Goal: Complete application form: Complete application form

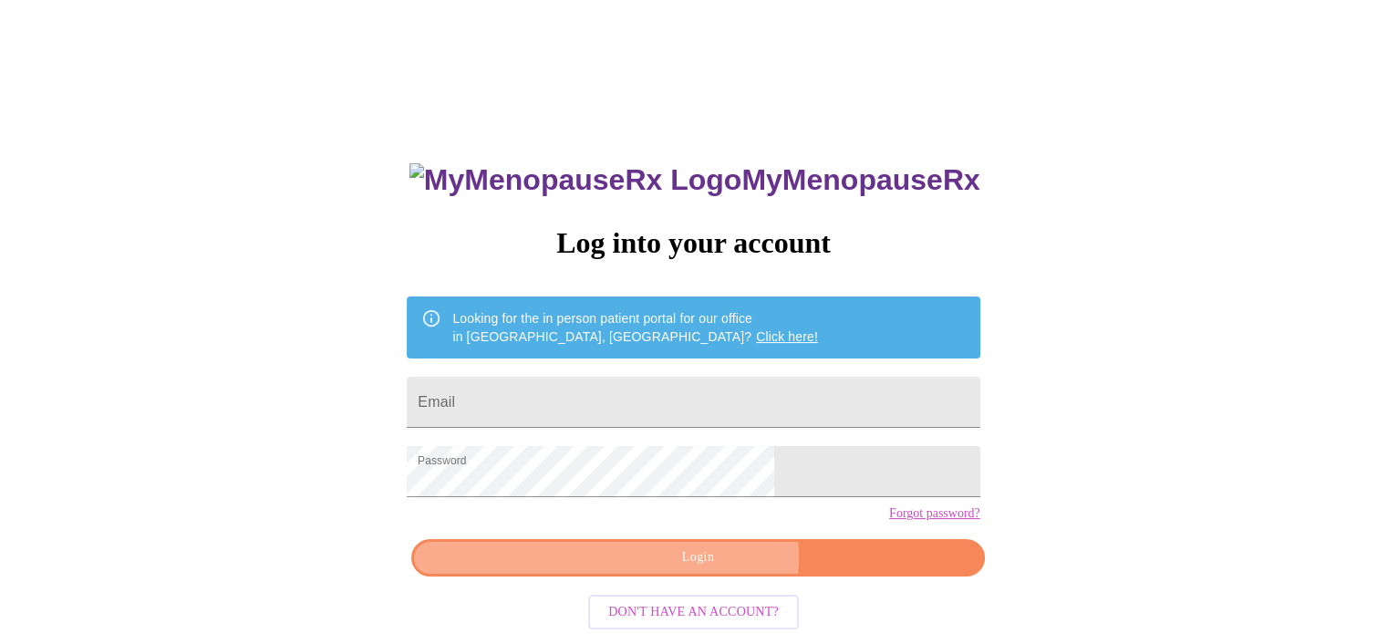
click at [708, 569] on span "Login" at bounding box center [697, 557] width 531 height 23
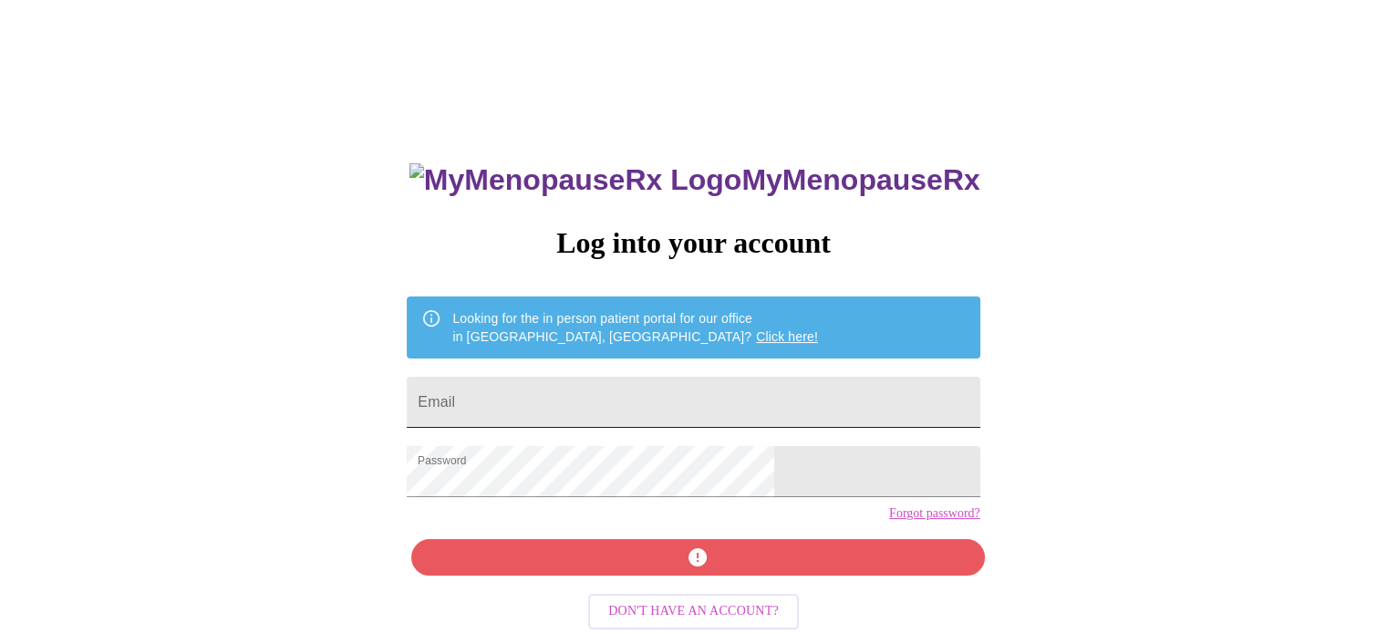
click at [721, 383] on input "Email" at bounding box center [693, 402] width 573 height 51
type input "[EMAIL_ADDRESS][DOMAIN_NAME]"
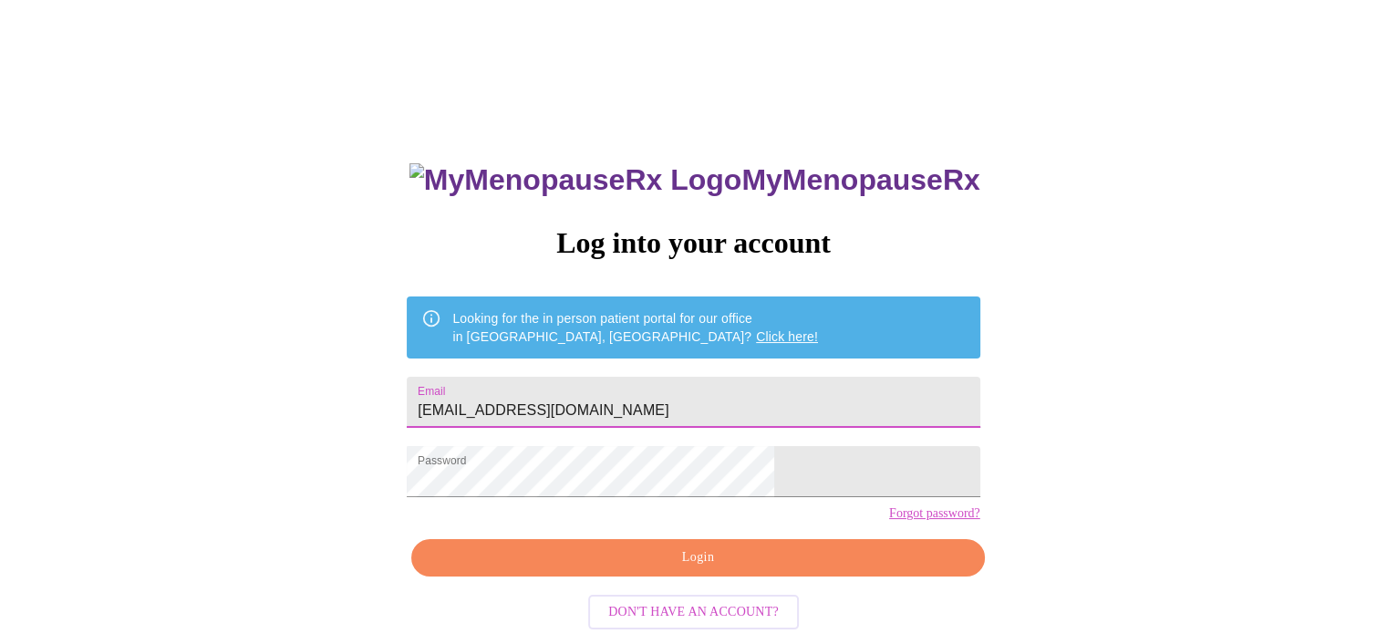
click at [698, 569] on span "Login" at bounding box center [697, 557] width 531 height 23
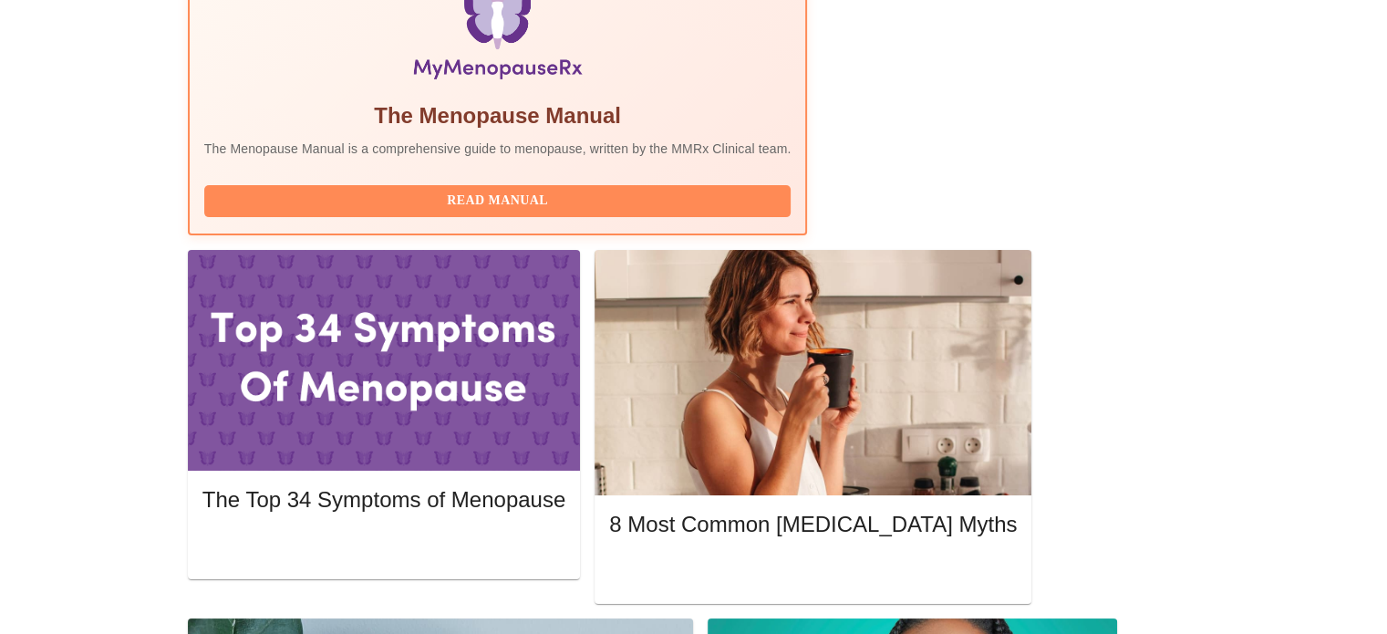
scroll to position [638, 0]
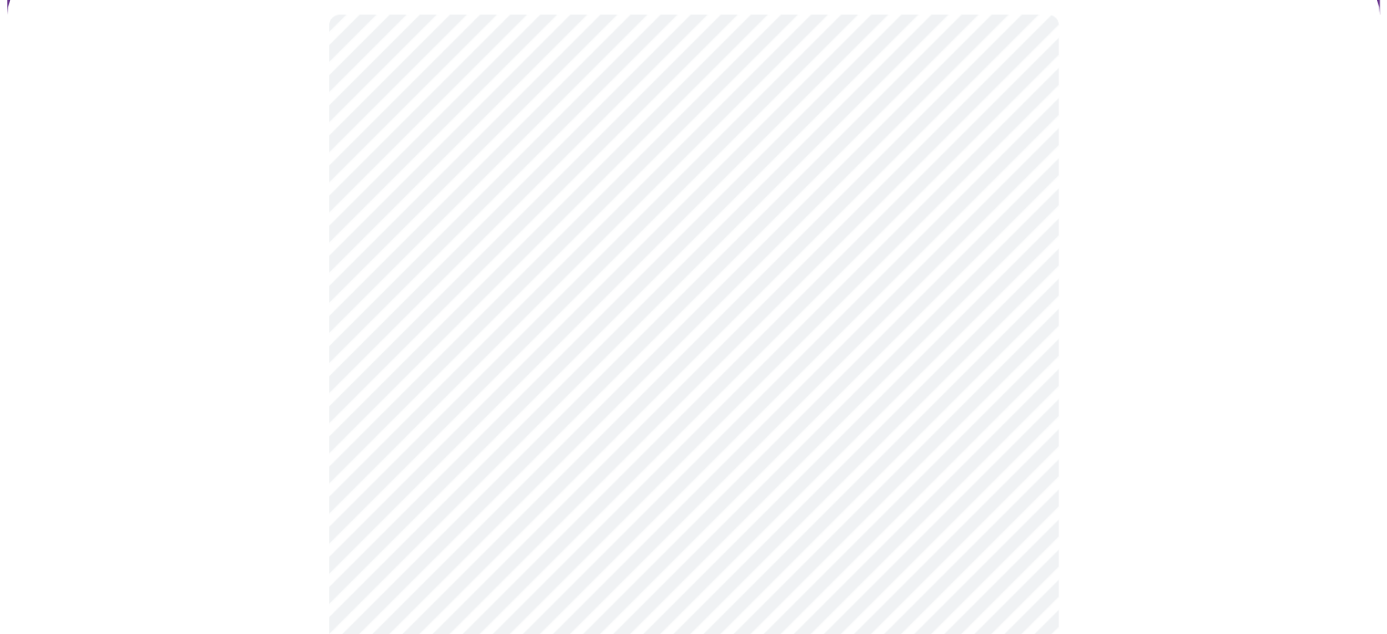
scroll to position [274, 0]
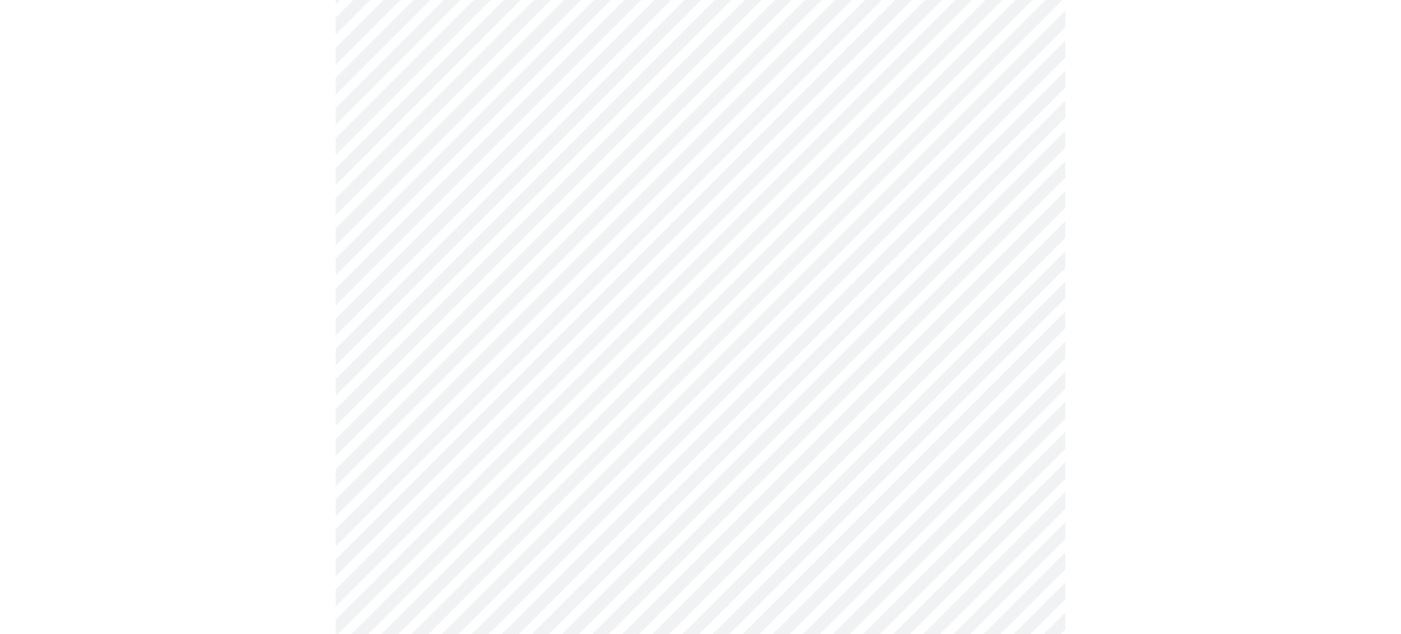
click at [998, 243] on body "MyMenopauseRx Appointments Messaging Labs Uploads Medications Community Refer a…" at bounding box center [700, 560] width 1386 height 1653
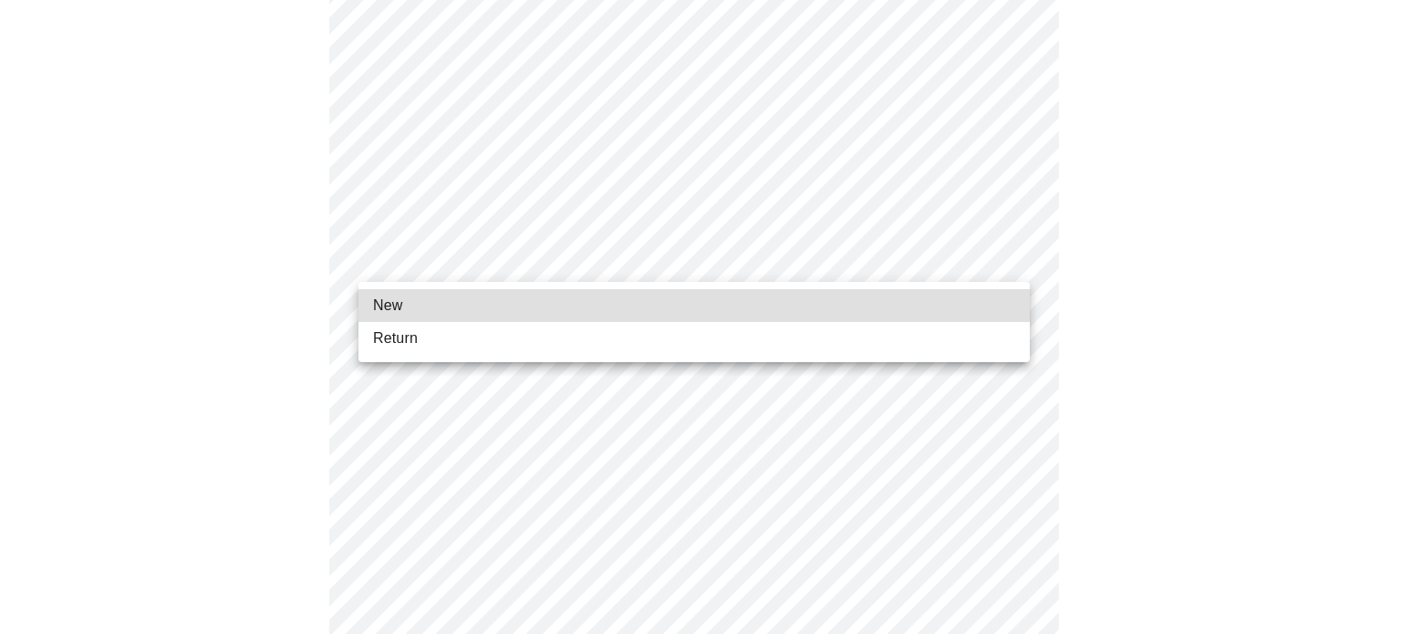
click at [595, 341] on li "Return" at bounding box center [693, 338] width 671 height 33
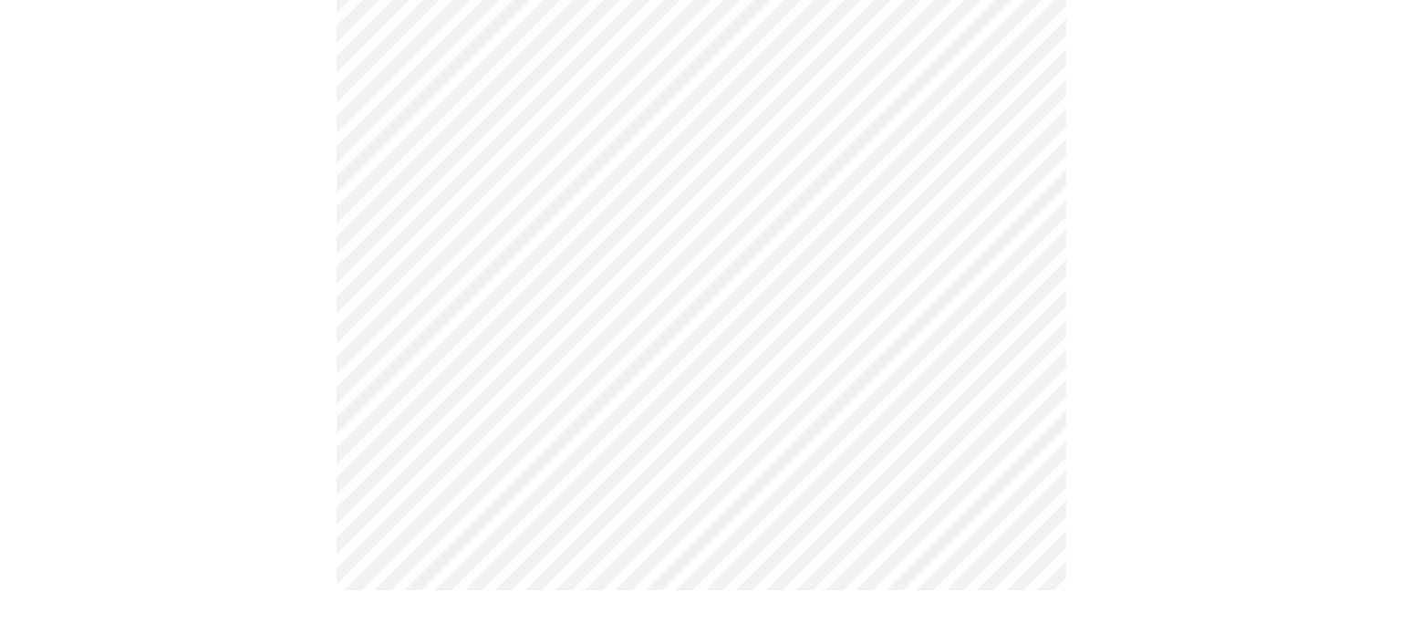
scroll to position [0, 0]
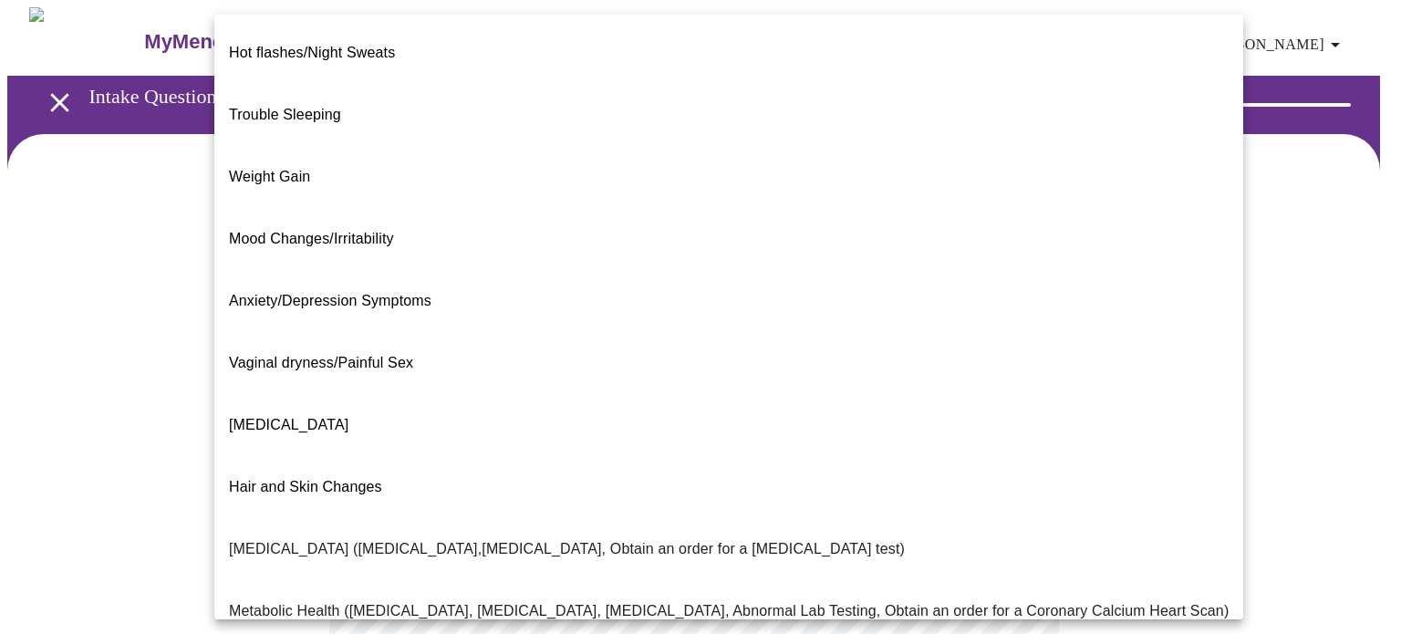
click at [749, 373] on body "MyMenopauseRx Appointments Messaging Labs Uploads Medications Community Refer a…" at bounding box center [700, 554] width 1386 height 1095
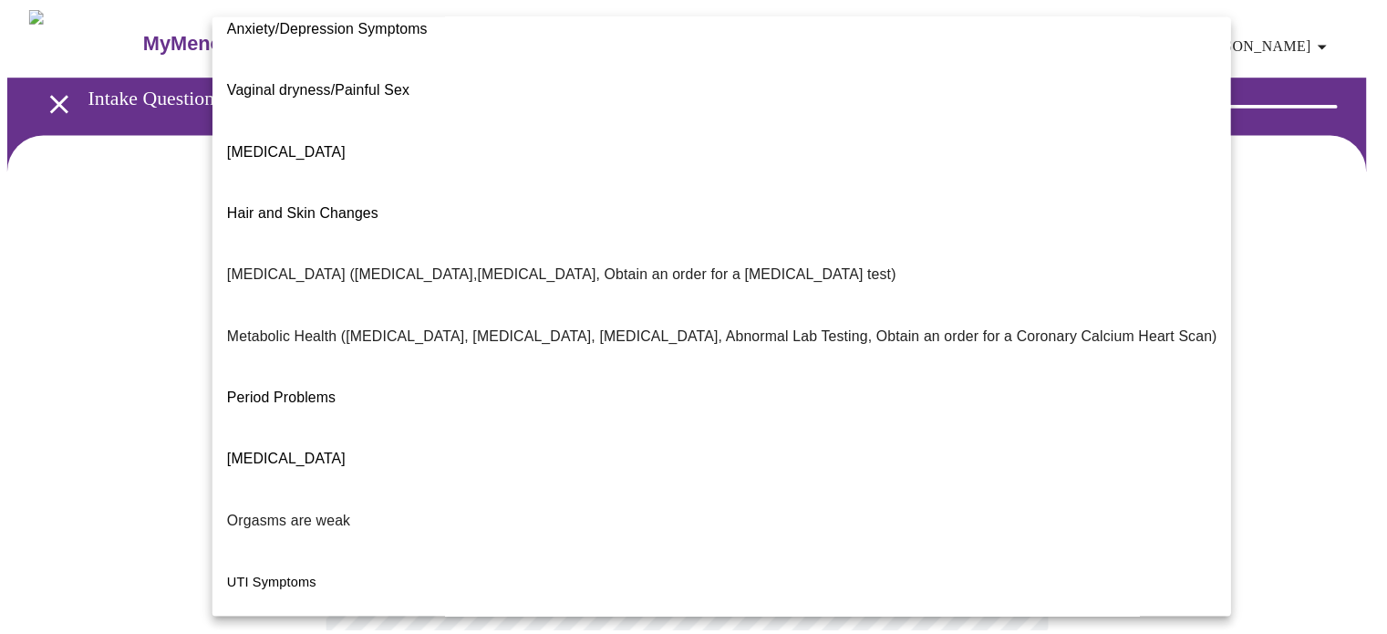
scroll to position [310, 0]
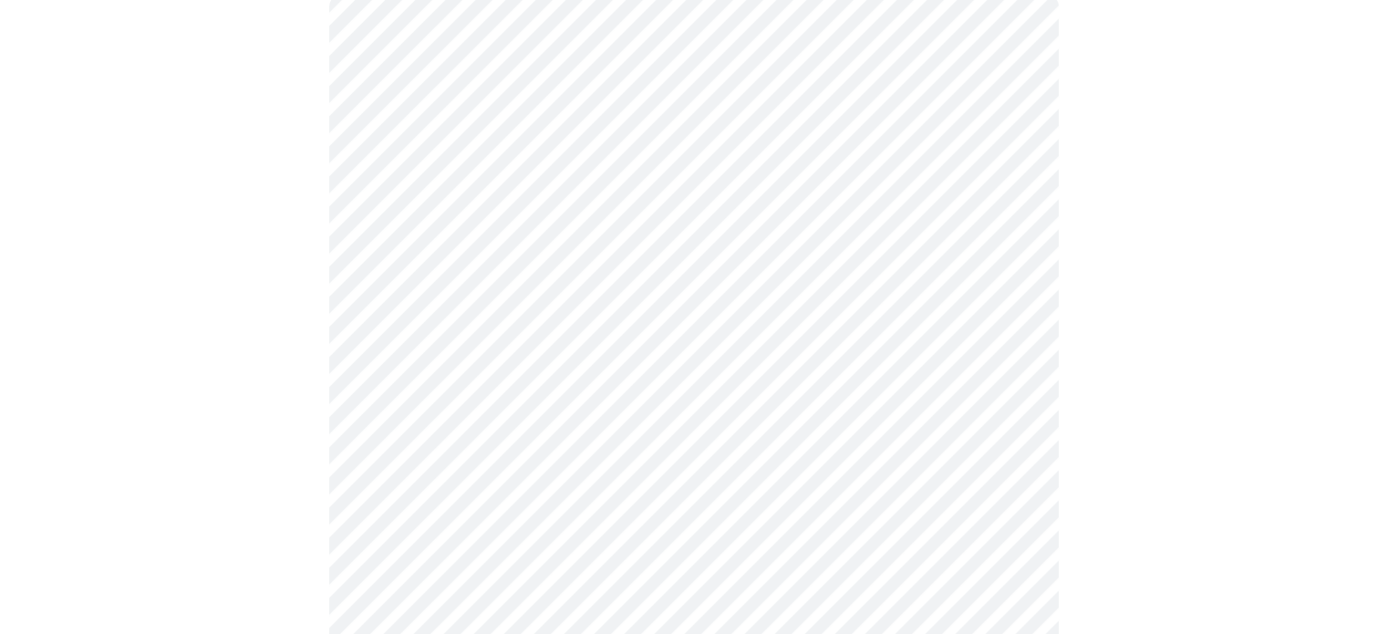
scroll to position [274, 0]
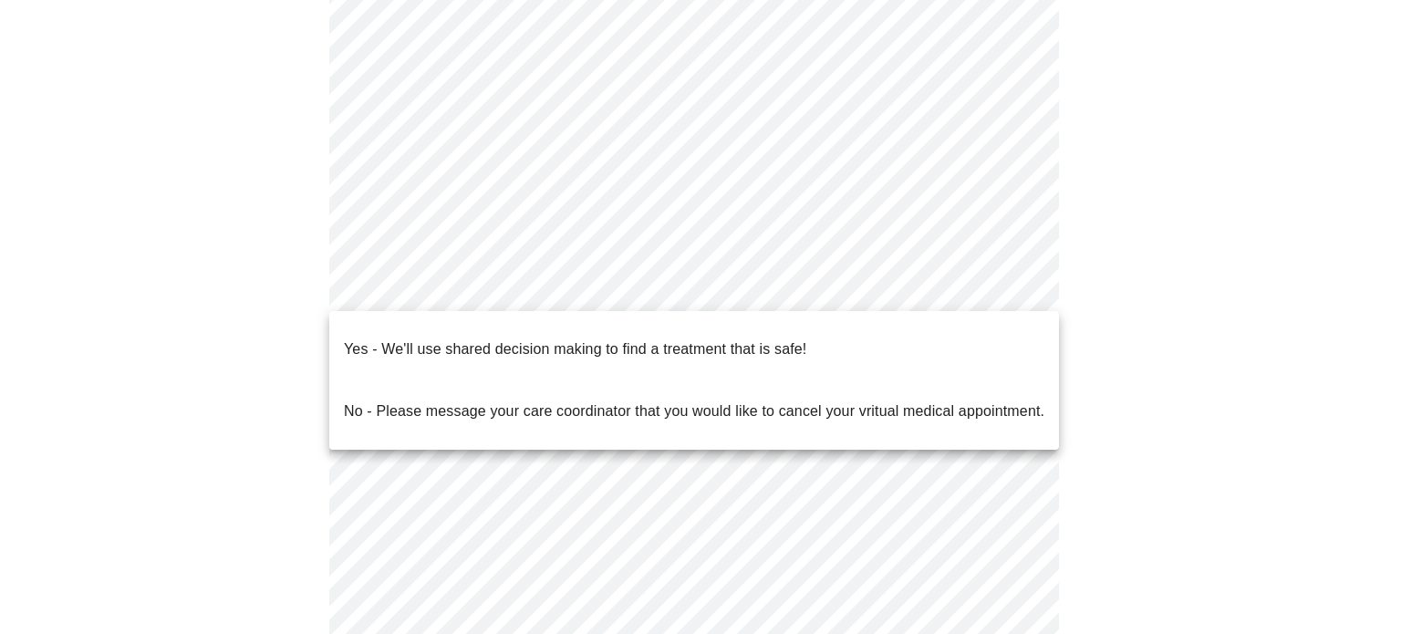
click at [844, 287] on body "MyMenopauseRx Appointments Messaging Labs Uploads Medications Community Refer a…" at bounding box center [700, 276] width 1386 height 1084
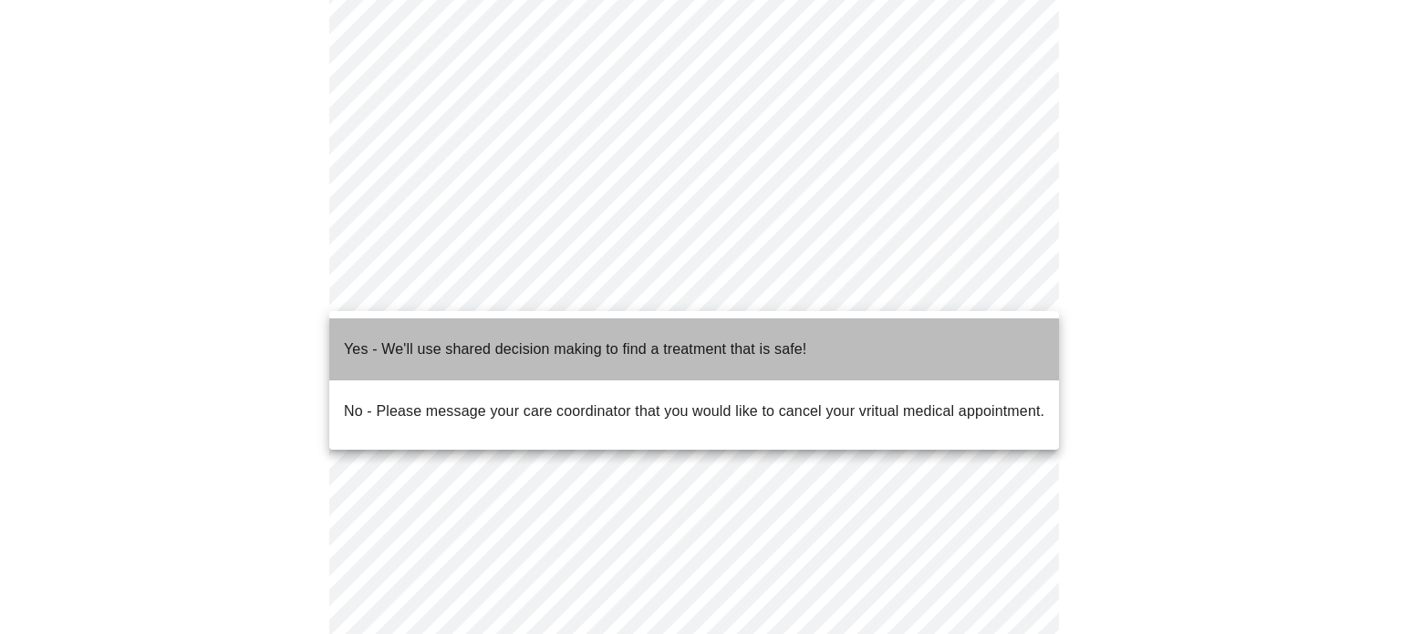
click at [606, 338] on p "Yes - We'll use shared decision making to find a treatment that is safe!" at bounding box center [575, 349] width 462 height 22
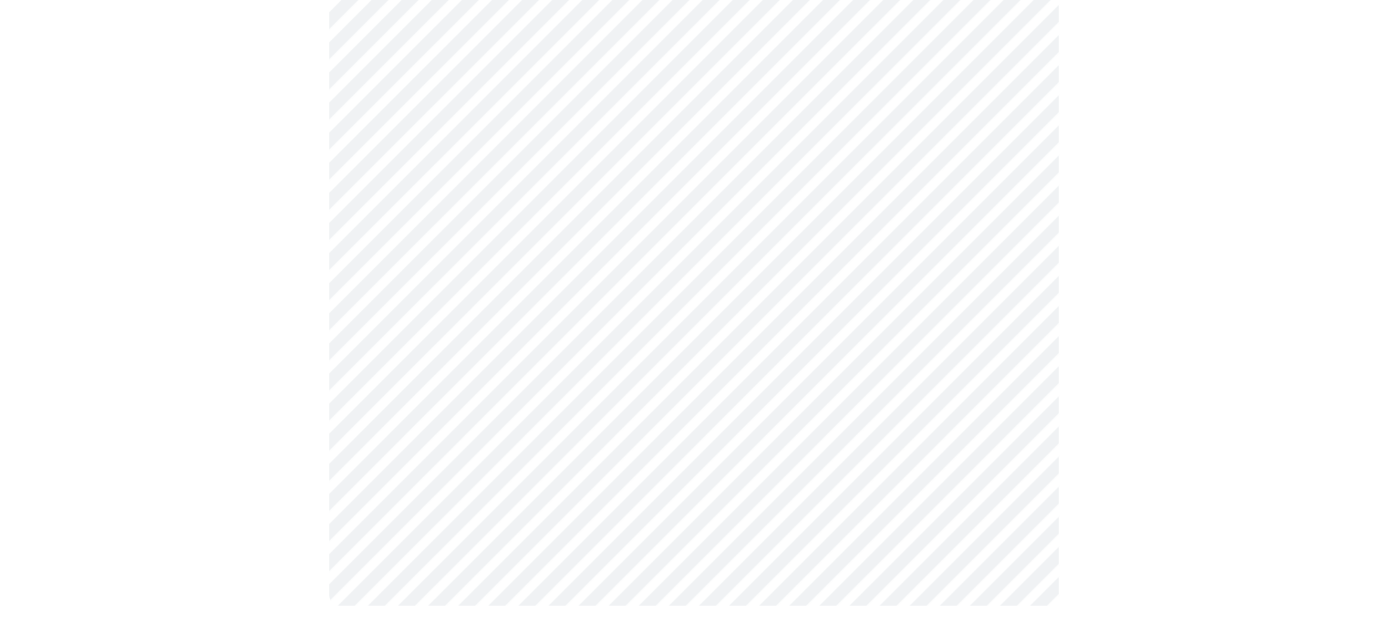
scroll to position [0, 0]
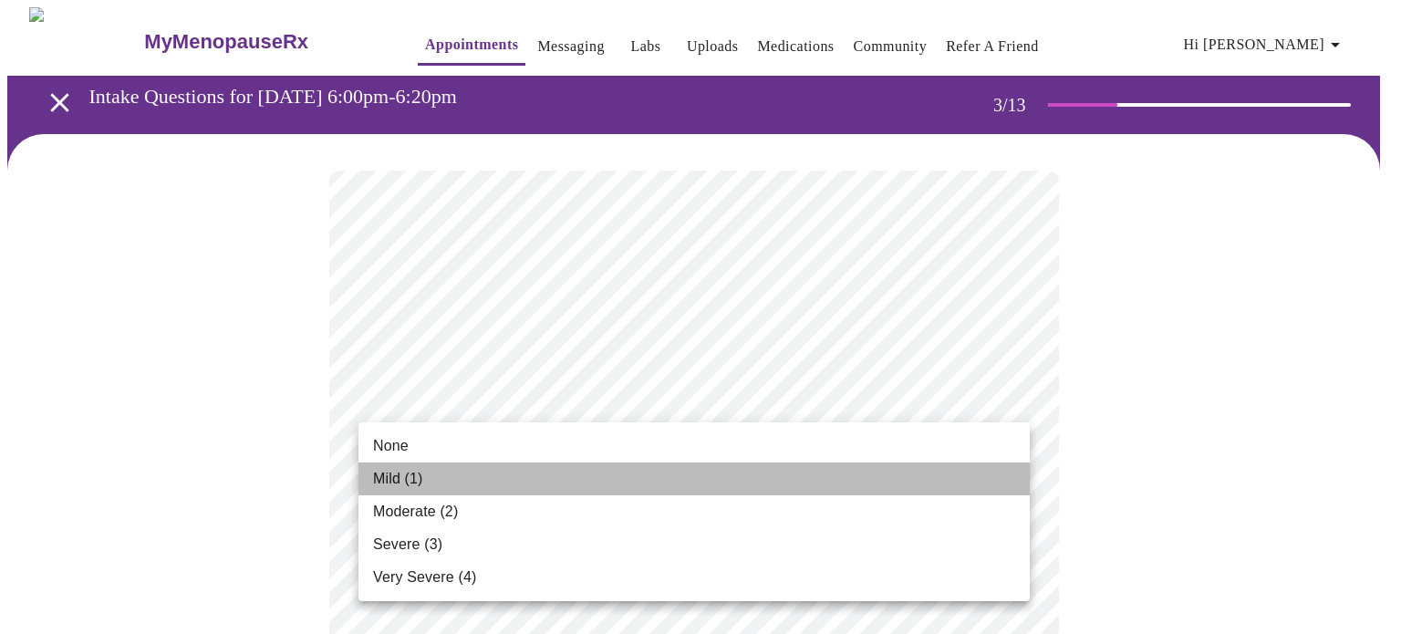
click at [463, 483] on li "Mild (1)" at bounding box center [693, 478] width 671 height 33
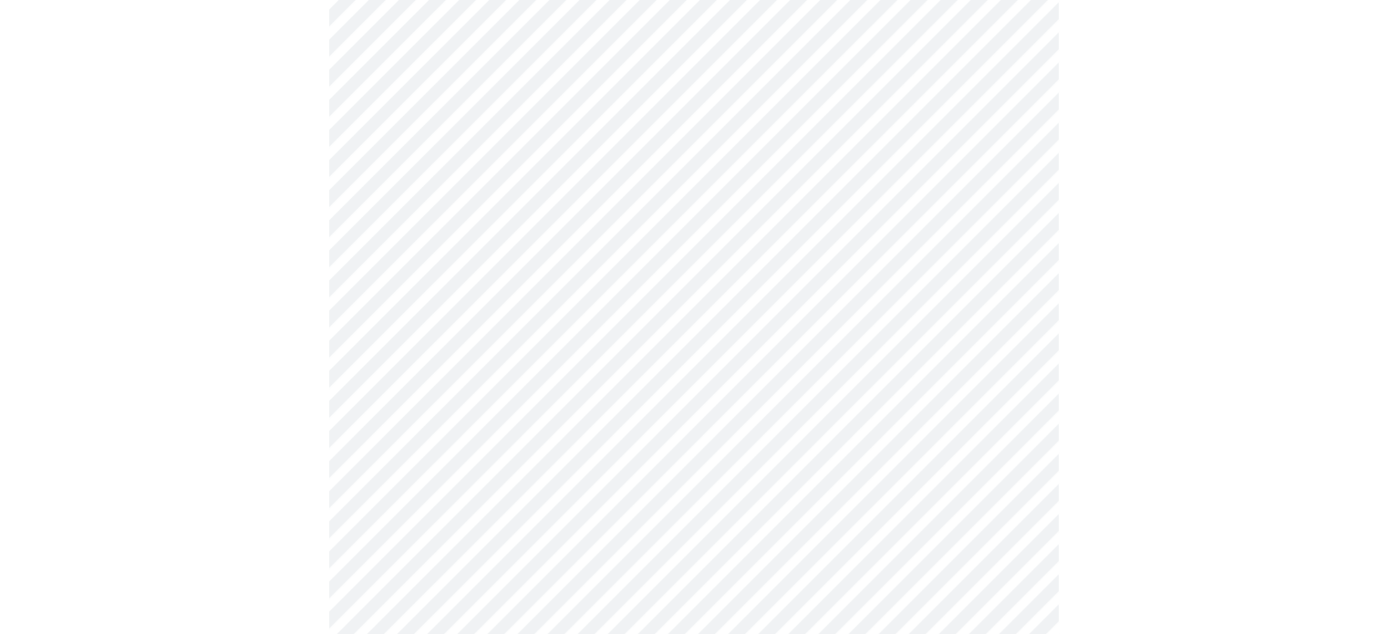
scroll to position [274, 0]
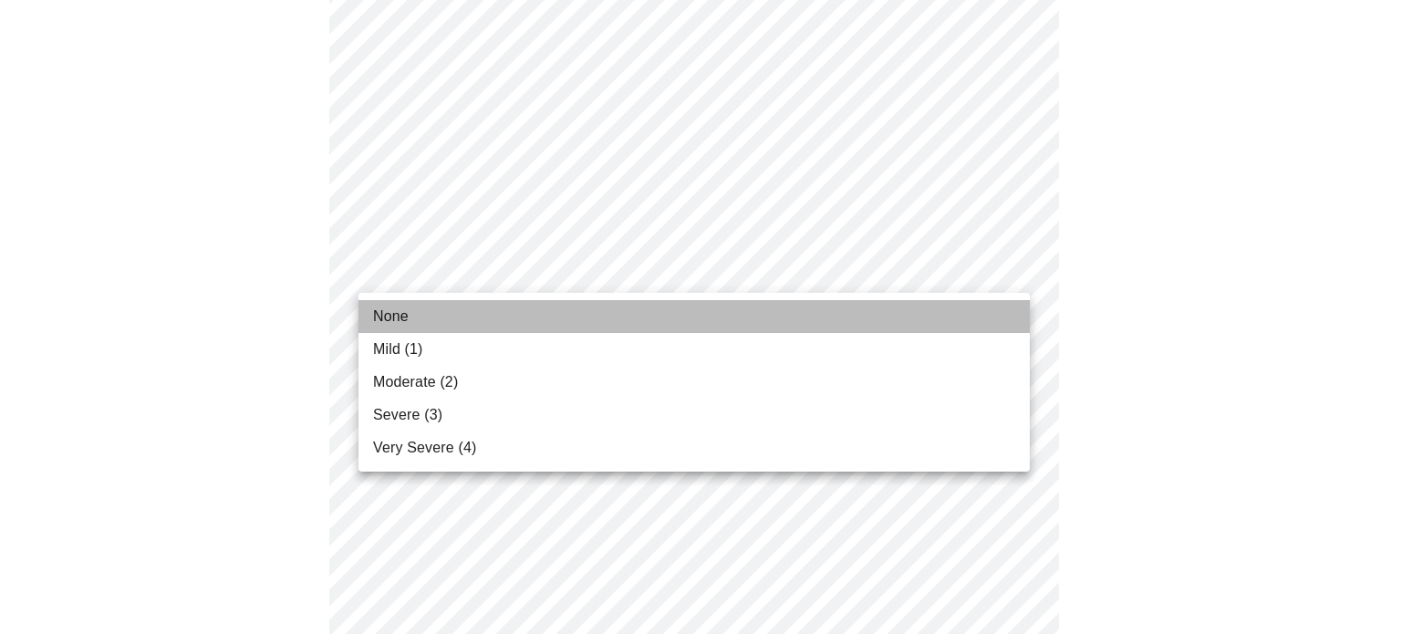
click at [529, 318] on li "None" at bounding box center [693, 316] width 671 height 33
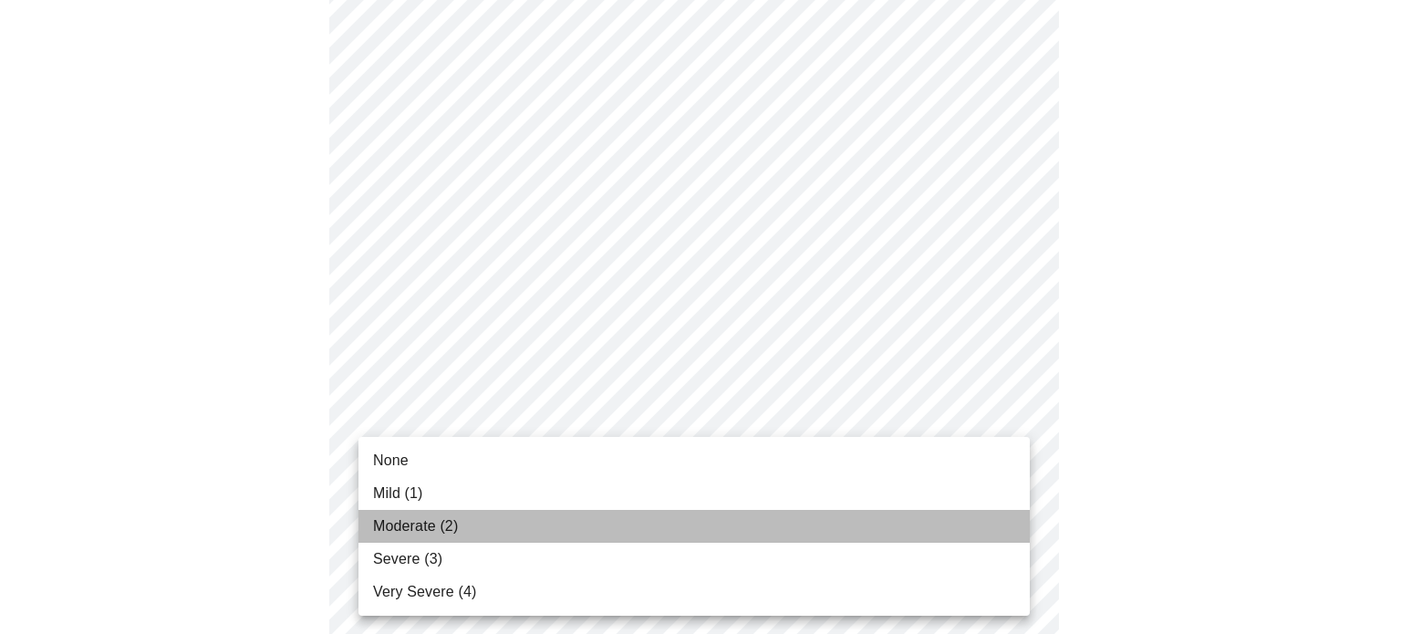
click at [442, 522] on span "Moderate (2)" at bounding box center [415, 526] width 85 height 22
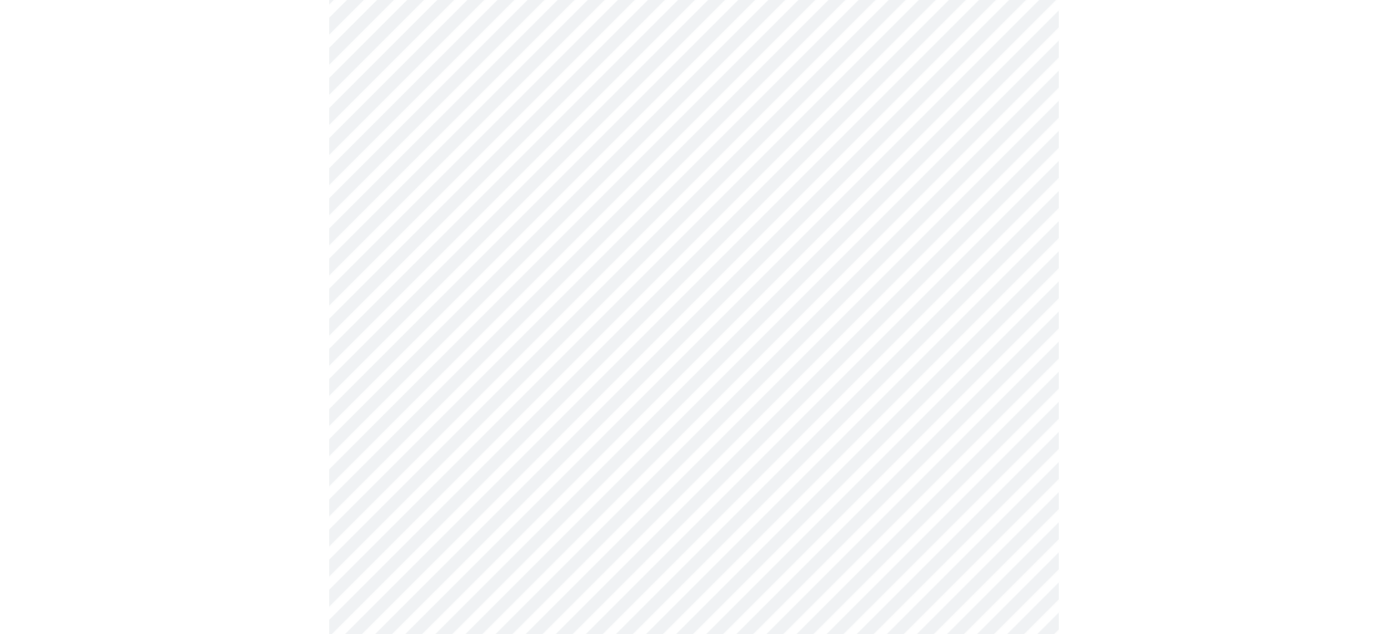
scroll to position [547, 0]
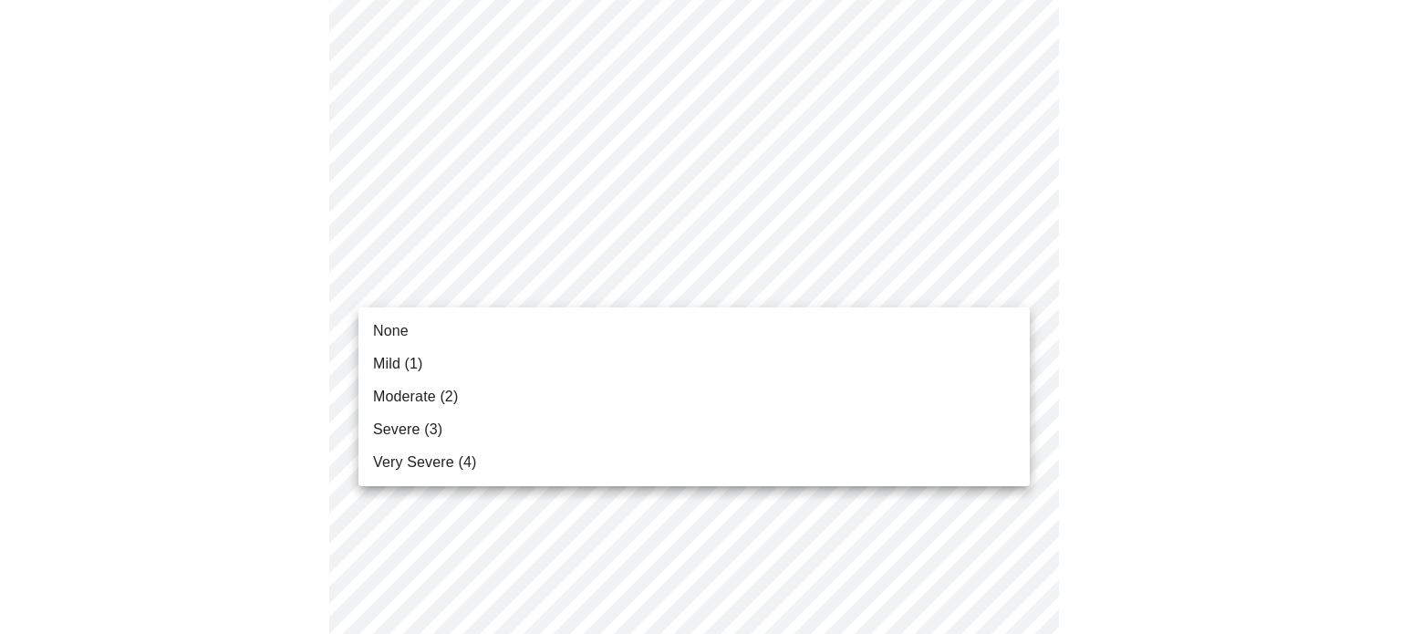
click at [710, 273] on body "MyMenopauseRx Appointments Messaging Labs Uploads Medications Community Refer a…" at bounding box center [700, 634] width 1386 height 2348
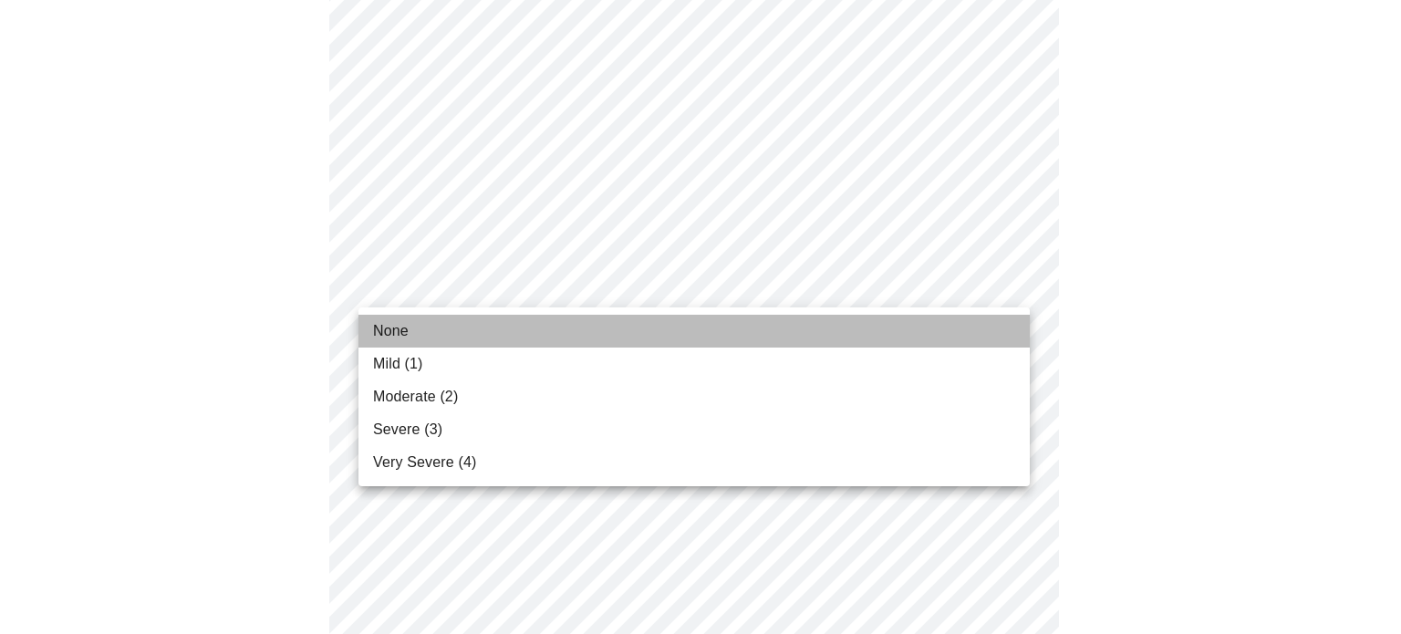
click at [441, 320] on li "None" at bounding box center [693, 331] width 671 height 33
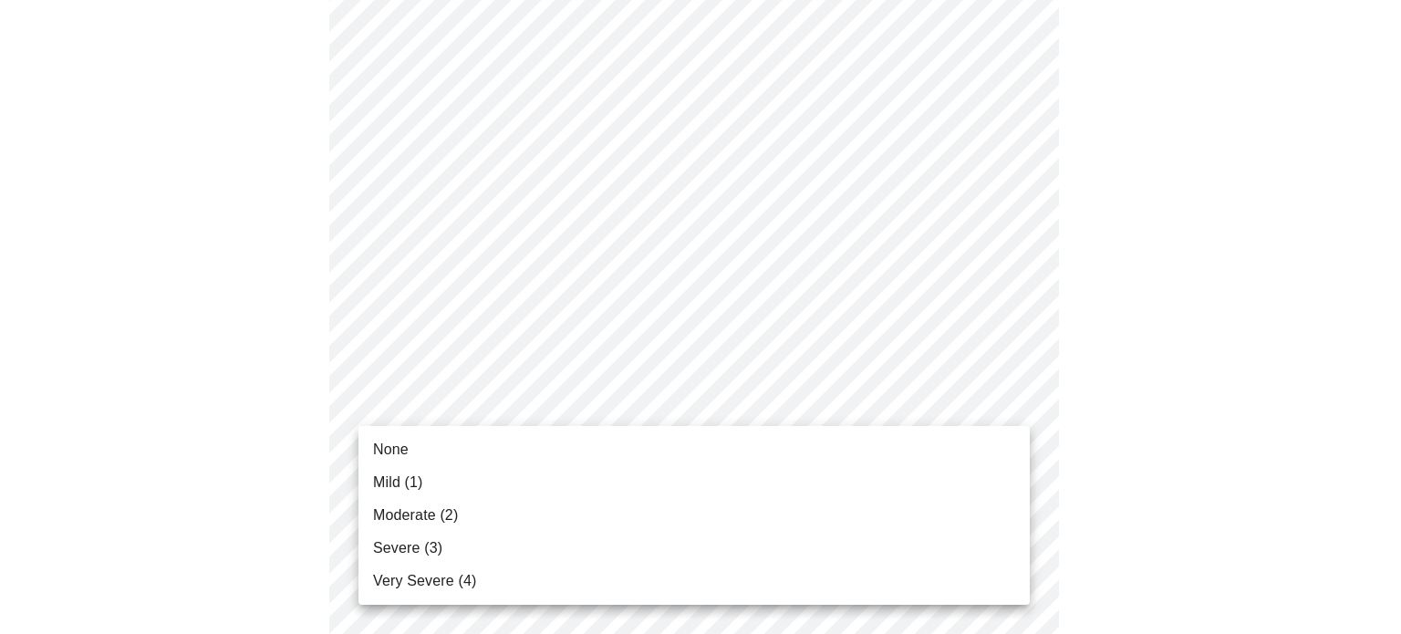
click at [766, 397] on body "MyMenopauseRx Appointments Messaging Labs Uploads Medications Community Refer a…" at bounding box center [700, 621] width 1386 height 2322
click at [470, 513] on li "Moderate (2)" at bounding box center [693, 515] width 671 height 33
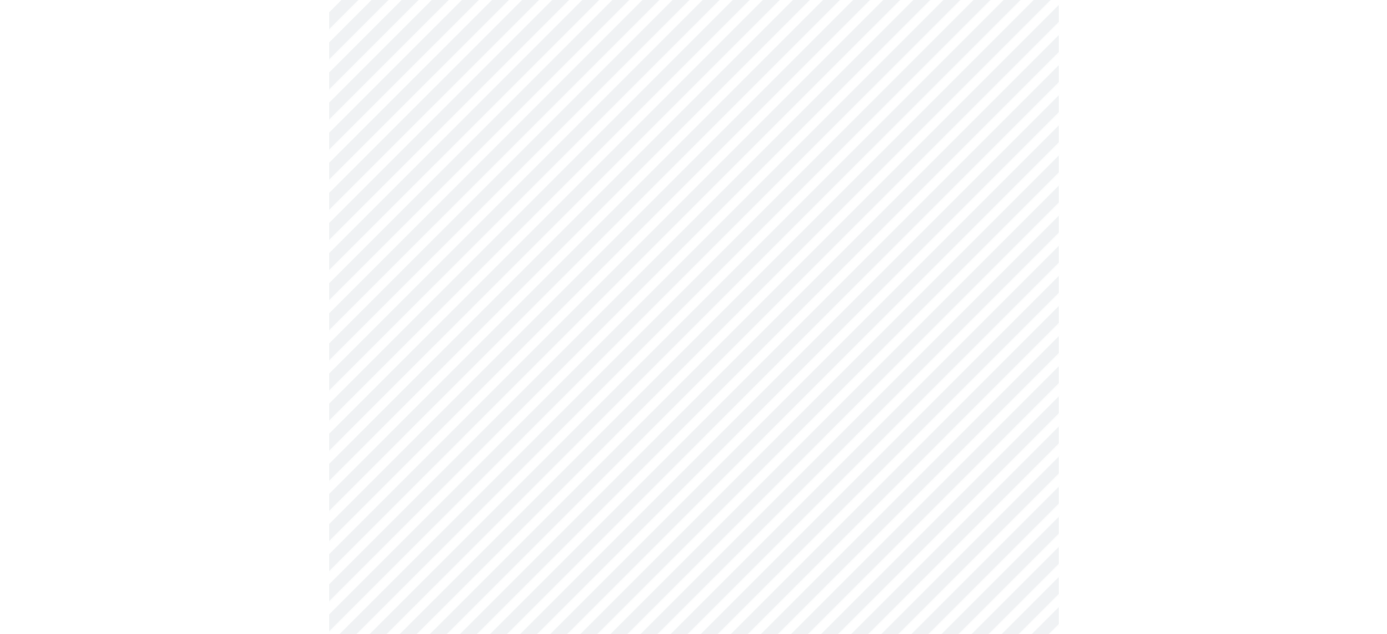
scroll to position [729, 0]
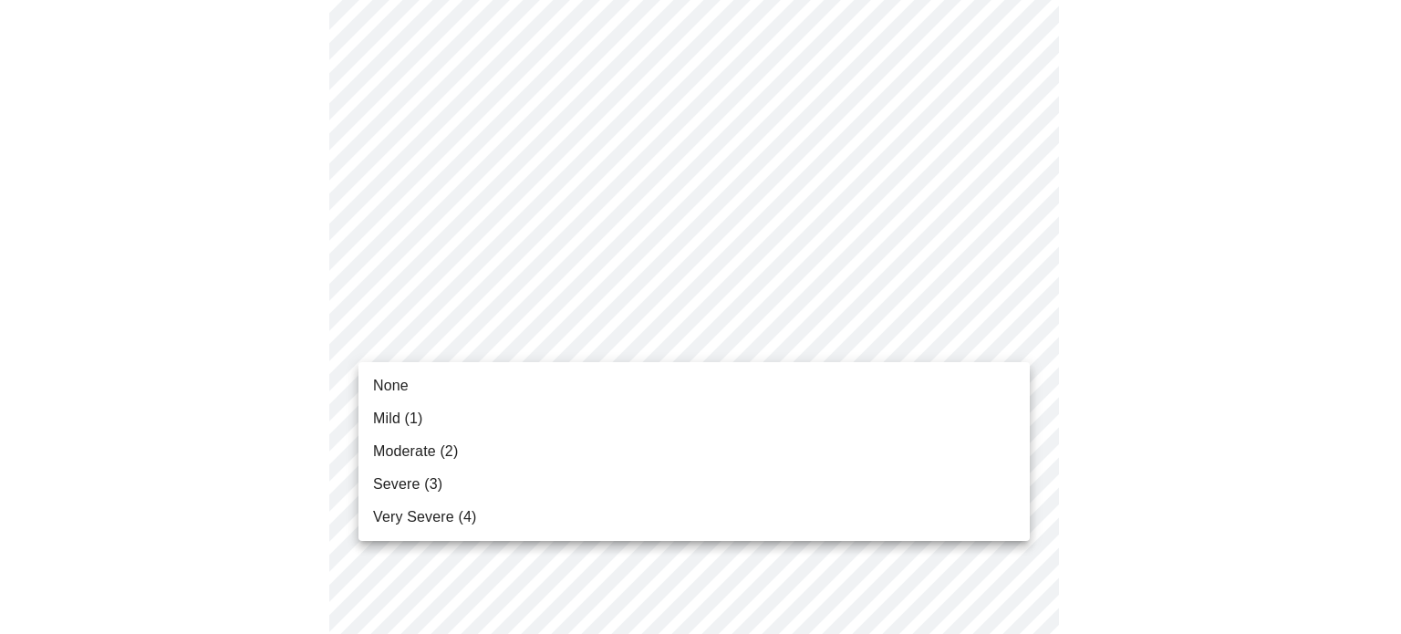
click at [865, 335] on body "MyMenopauseRx Appointments Messaging Labs Uploads Medications Community Refer a…" at bounding box center [700, 426] width 1386 height 2297
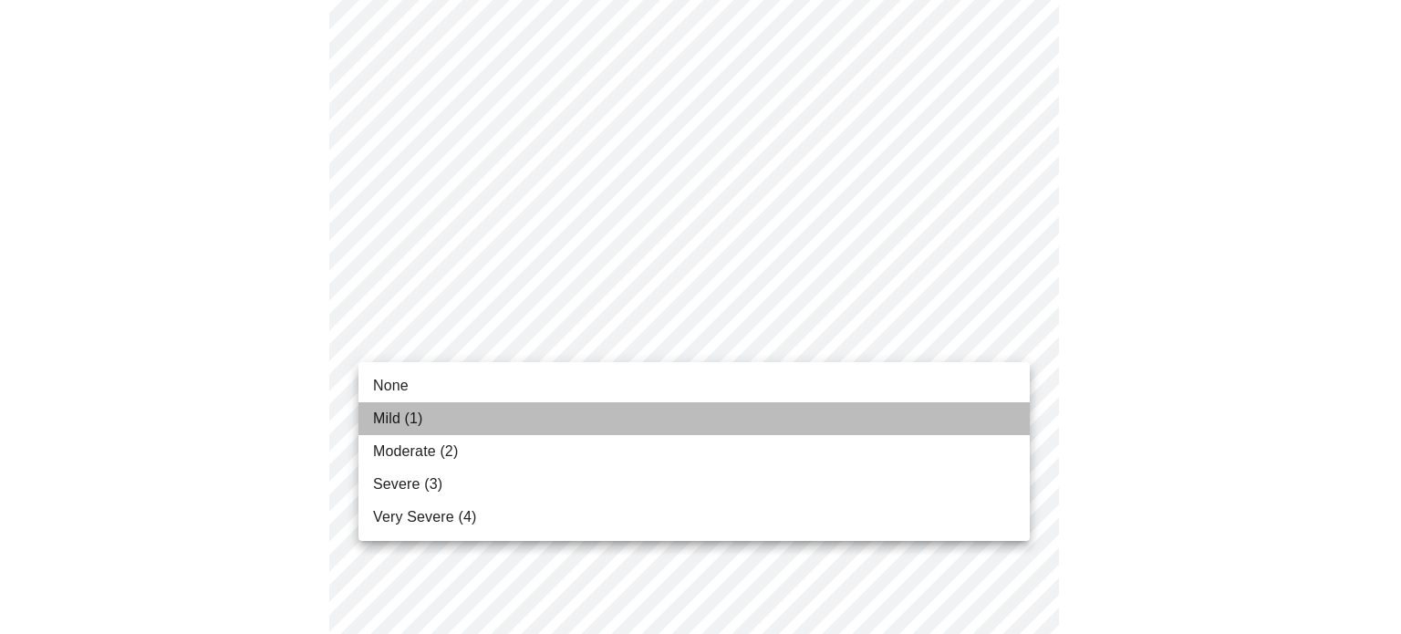
click at [770, 411] on li "Mild (1)" at bounding box center [693, 418] width 671 height 33
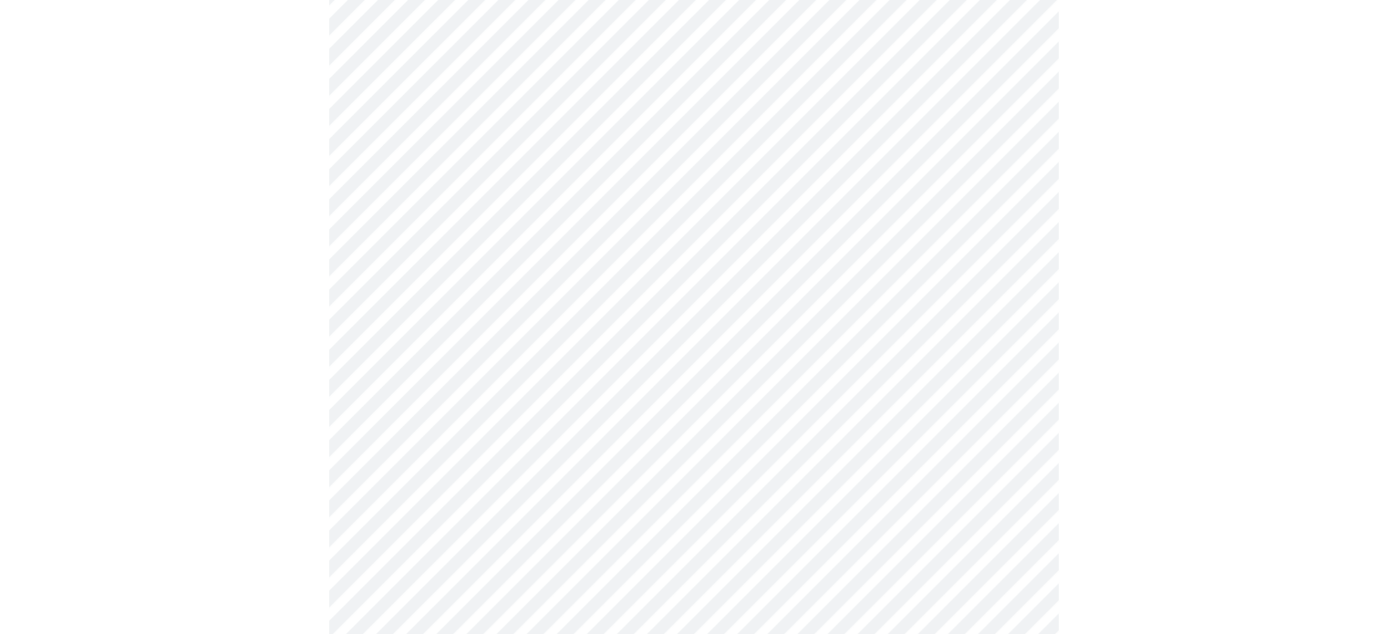
scroll to position [912, 0]
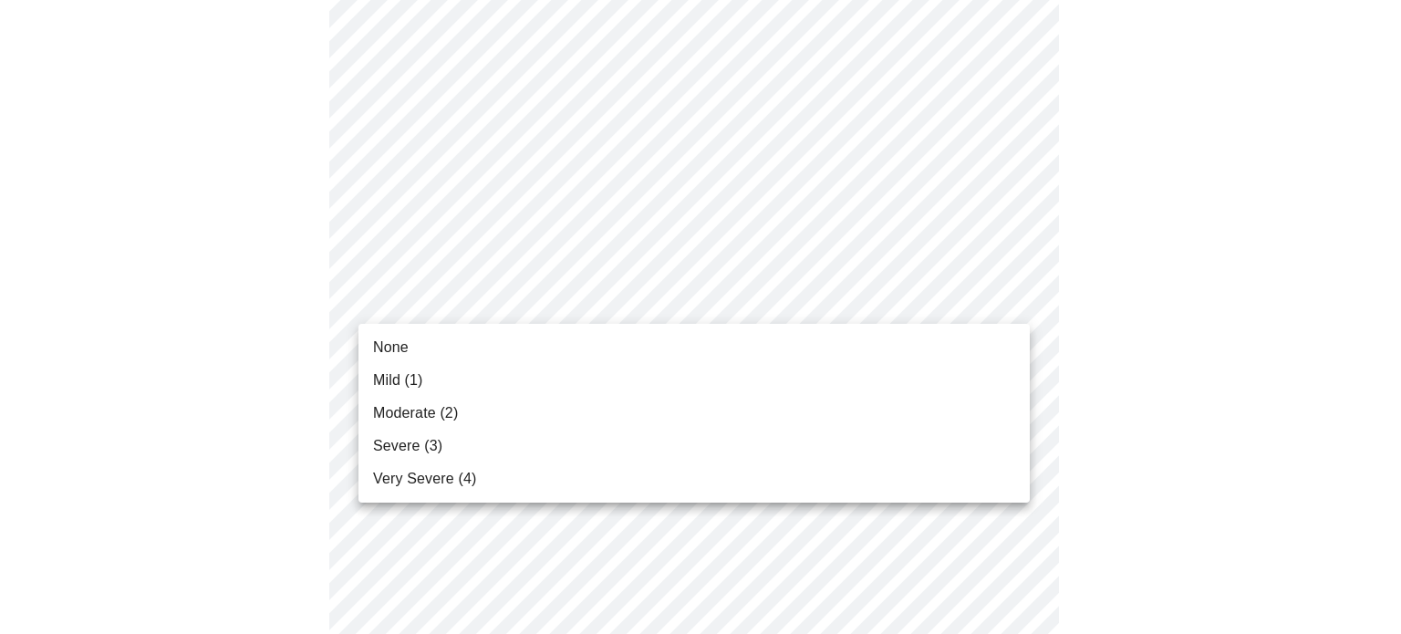
click at [839, 291] on body "MyMenopauseRx Appointments Messaging Labs Uploads Medications Community Refer a…" at bounding box center [700, 230] width 1386 height 2271
click at [483, 408] on li "Moderate (2)" at bounding box center [693, 413] width 671 height 33
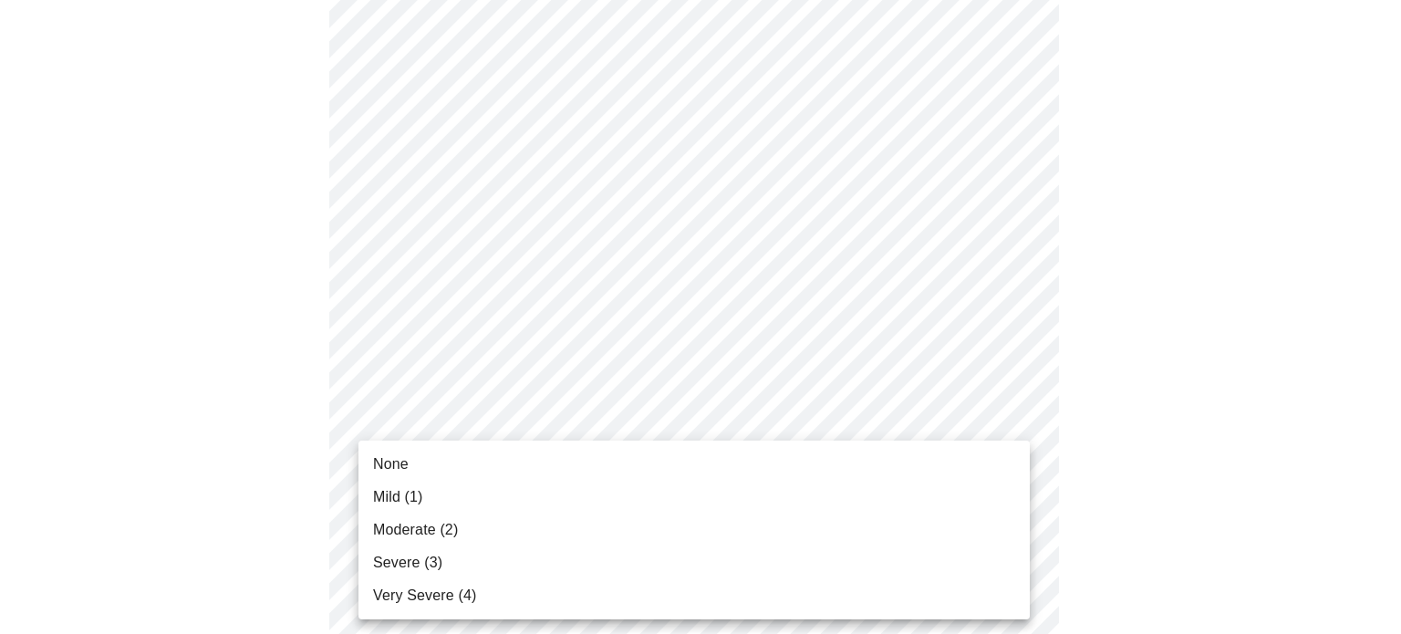
click at [651, 446] on body "MyMenopauseRx Appointments Messaging Labs Uploads Medications Community Refer a…" at bounding box center [700, 218] width 1386 height 2246
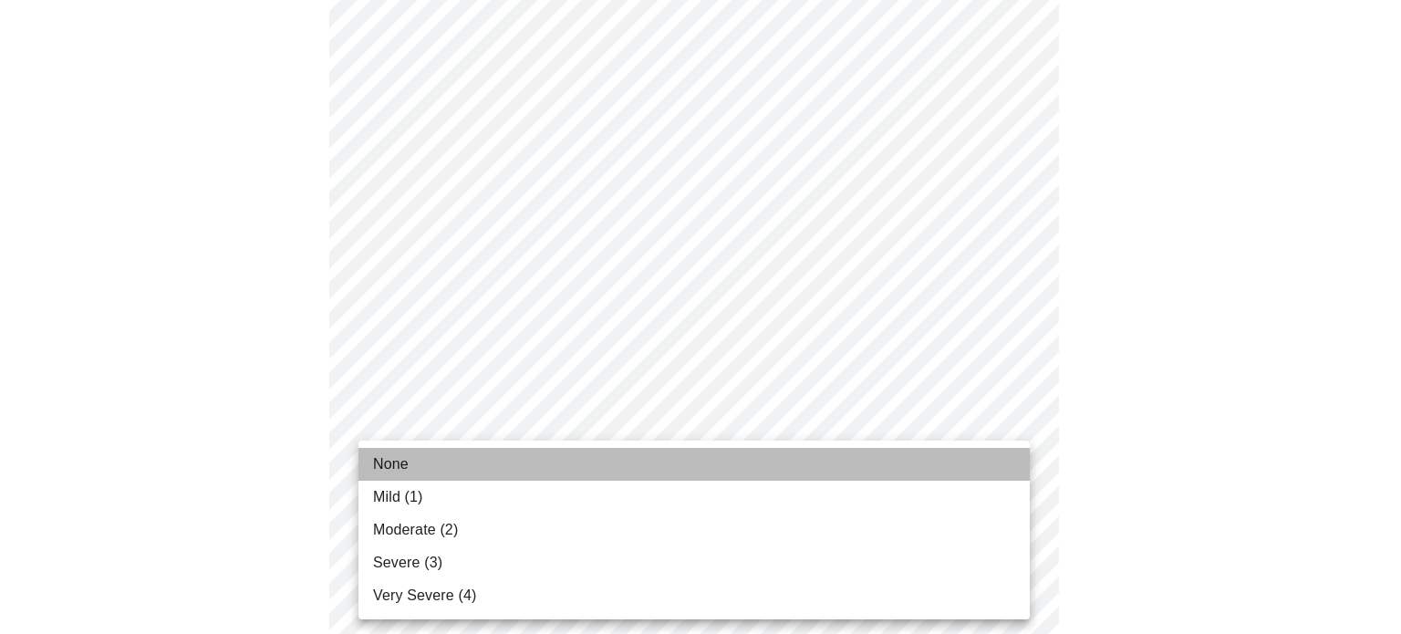
click at [378, 459] on span "None" at bounding box center [391, 464] width 36 height 22
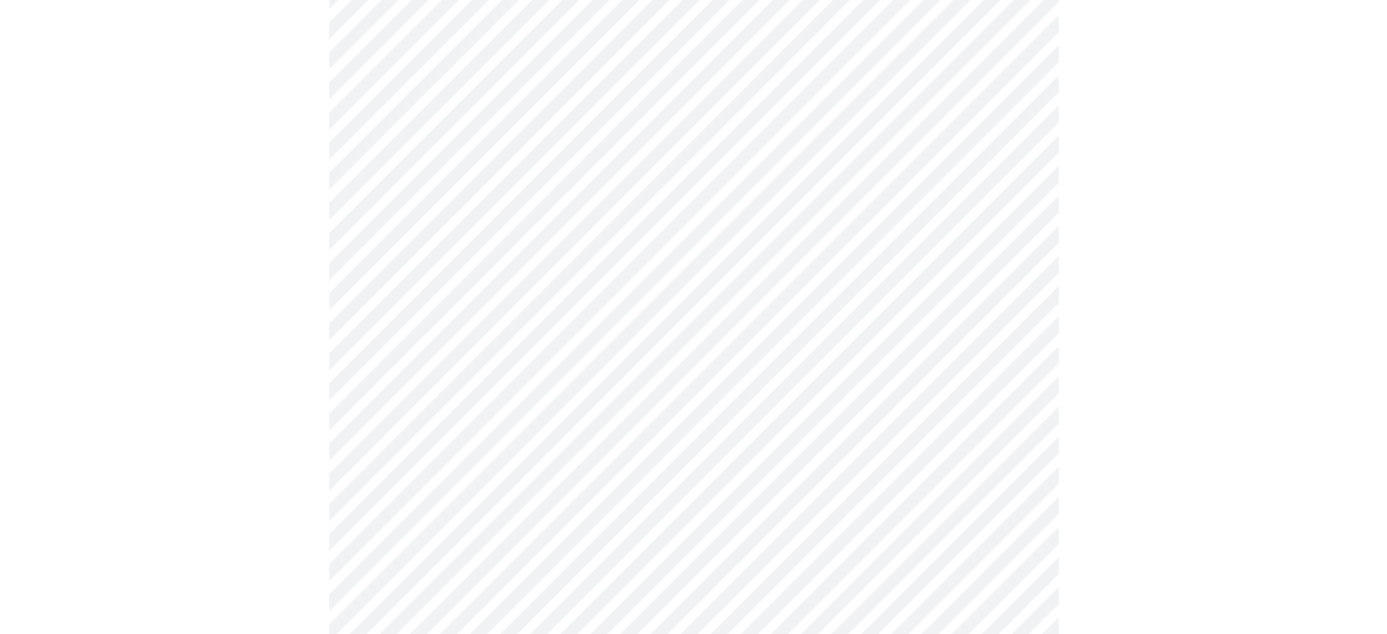
scroll to position [1094, 0]
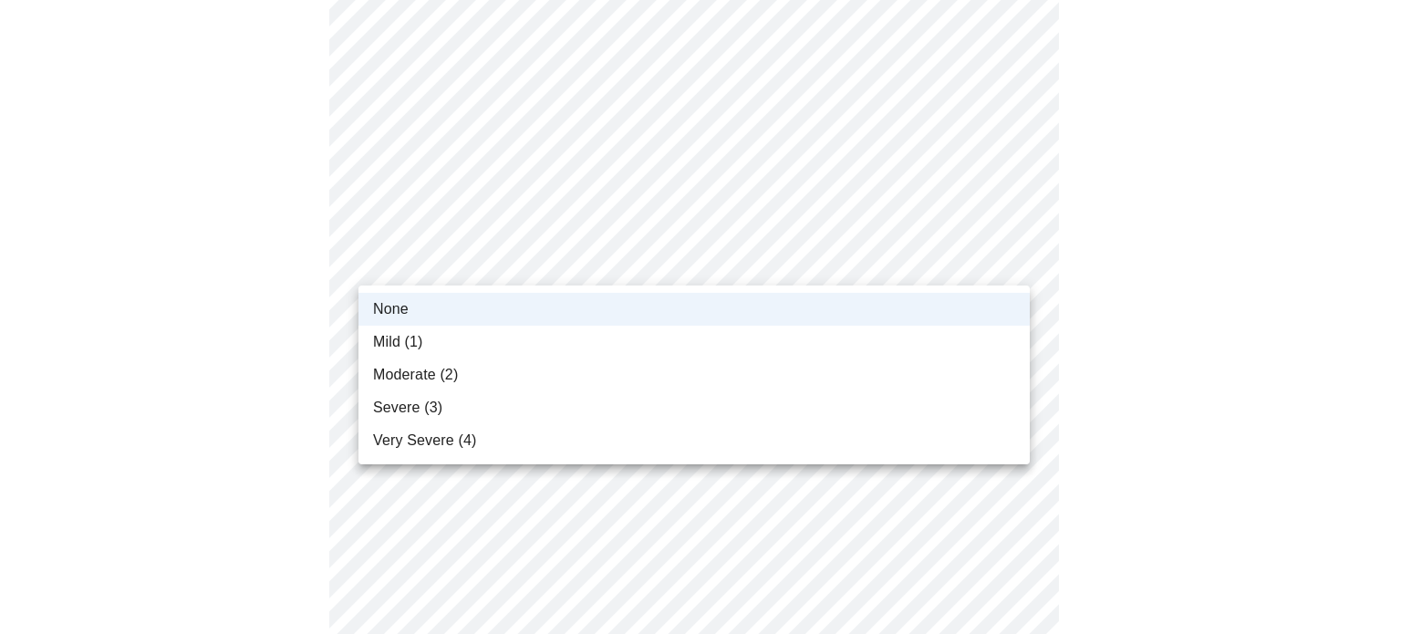
click at [1010, 257] on body "MyMenopauseRx Appointments Messaging Labs Uploads Medications Community Refer a…" at bounding box center [700, 23] width 1386 height 2220
click at [409, 372] on span "Moderate (2)" at bounding box center [415, 375] width 85 height 22
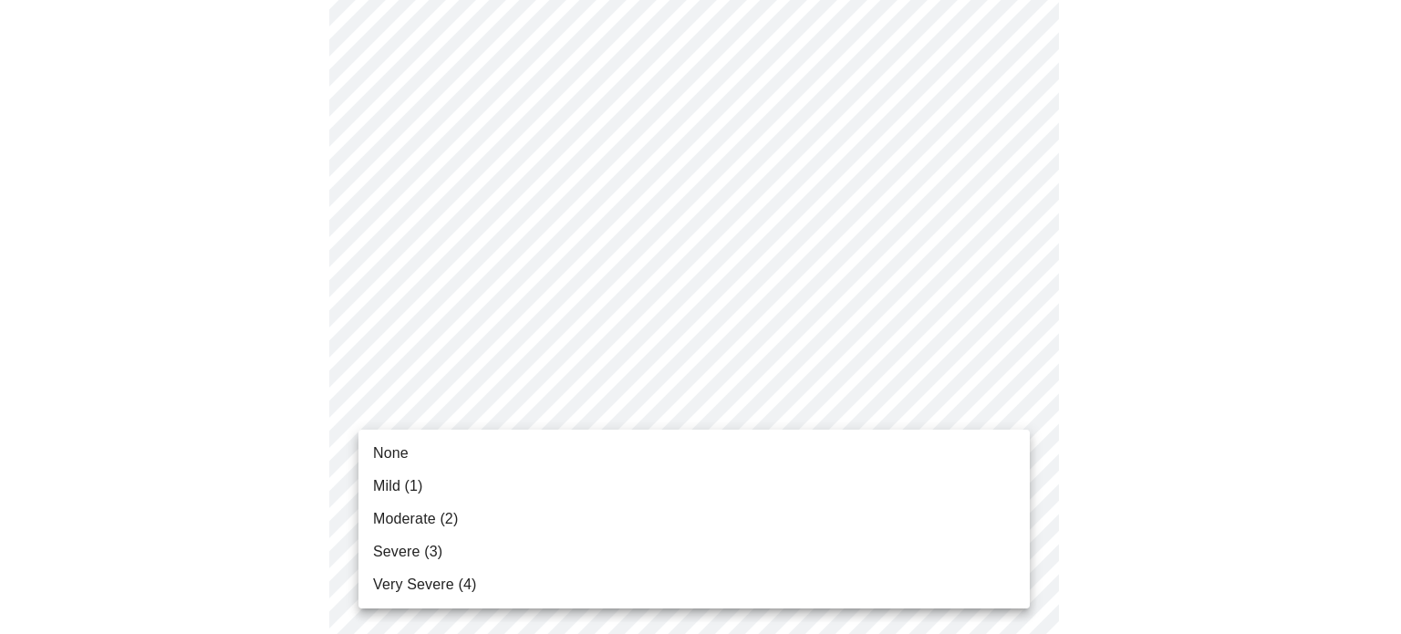
click at [539, 397] on body "MyMenopauseRx Appointments Messaging Labs Uploads Medications Community Refer a…" at bounding box center [700, 23] width 1386 height 2220
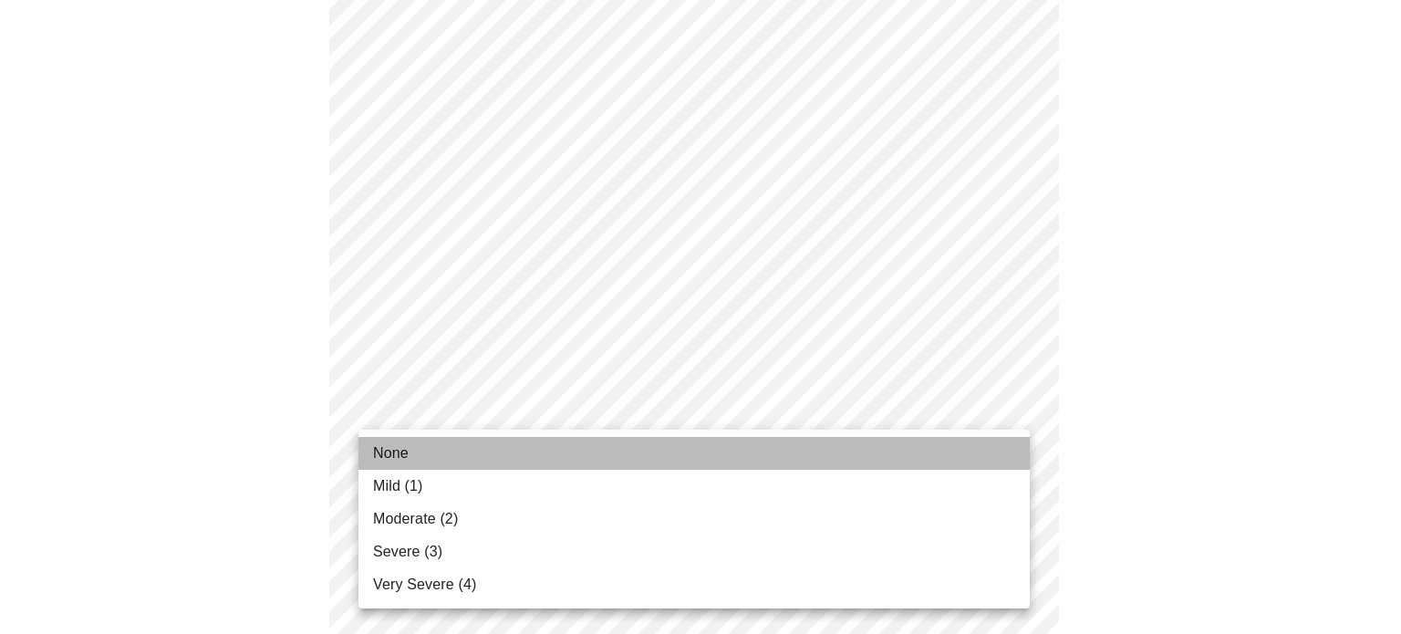
click at [395, 448] on span "None" at bounding box center [391, 453] width 36 height 22
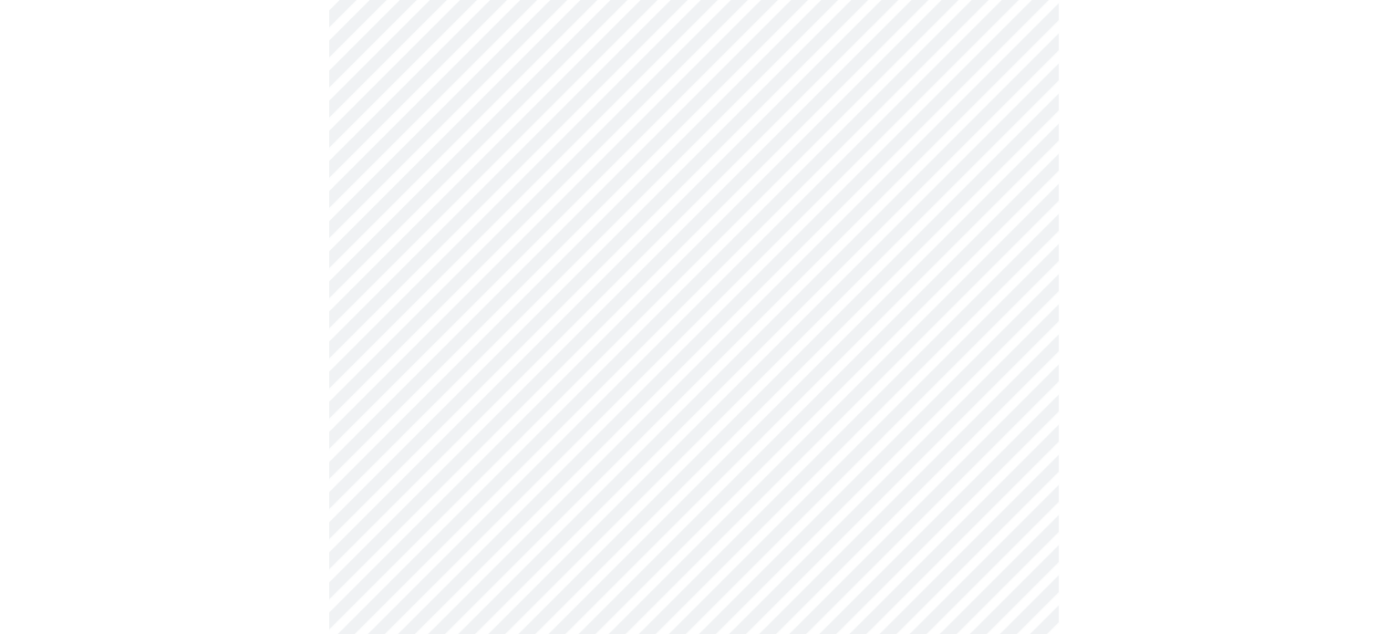
scroll to position [1368, 0]
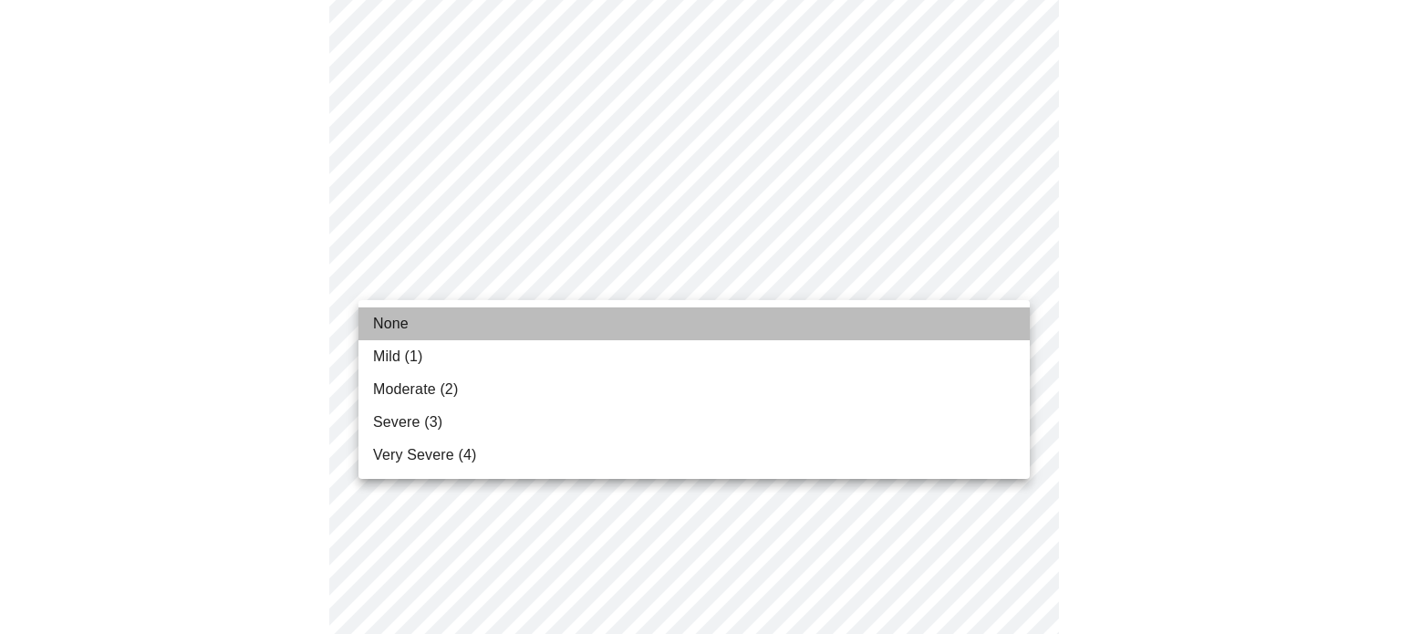
click at [462, 324] on li "None" at bounding box center [693, 323] width 671 height 33
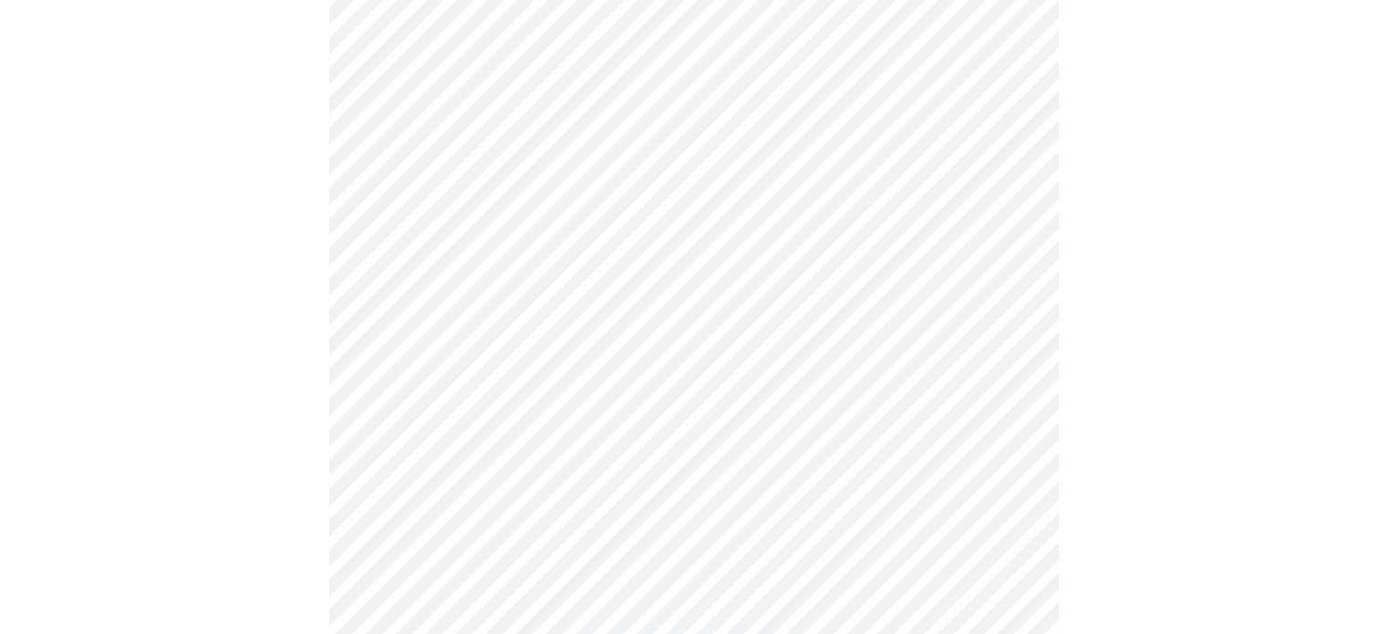
scroll to position [1459, 0]
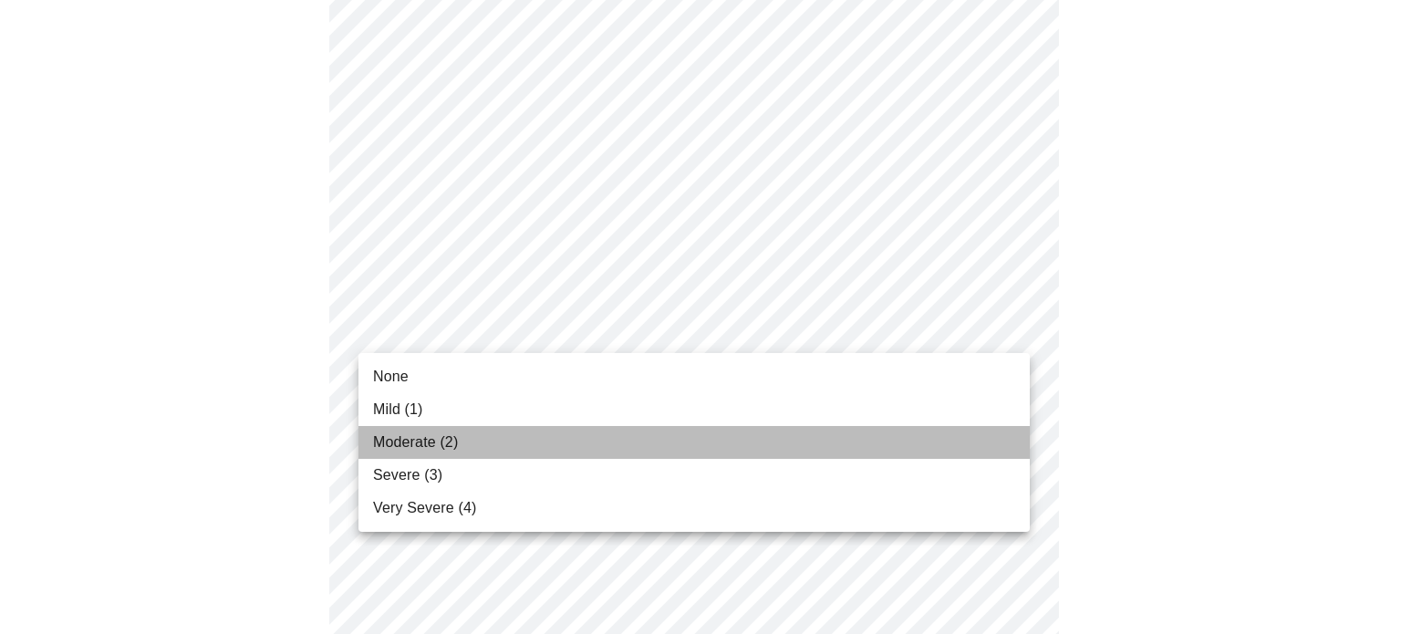
click at [429, 440] on span "Moderate (2)" at bounding box center [415, 442] width 85 height 22
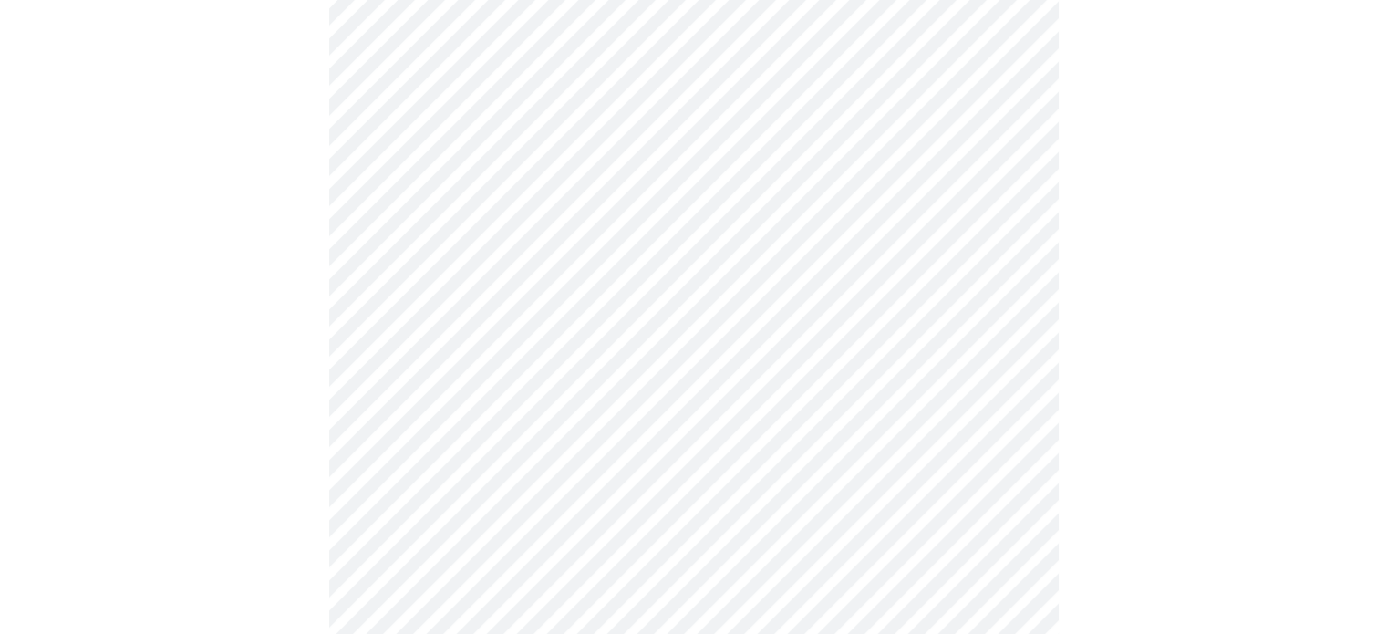
scroll to position [729, 0]
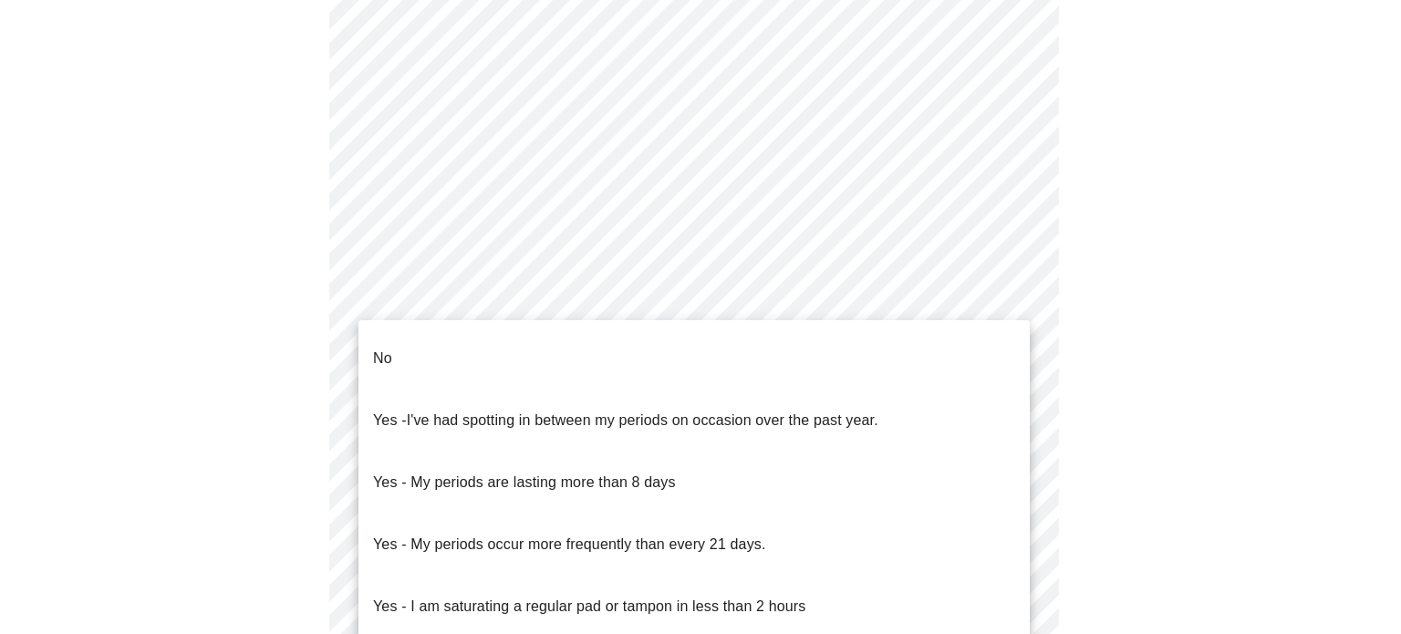
click at [916, 374] on body "MyMenopauseRx Appointments Messaging Labs Uploads Medications Community Refer a…" at bounding box center [700, 177] width 1386 height 1798
click at [446, 346] on li "No" at bounding box center [693, 358] width 671 height 62
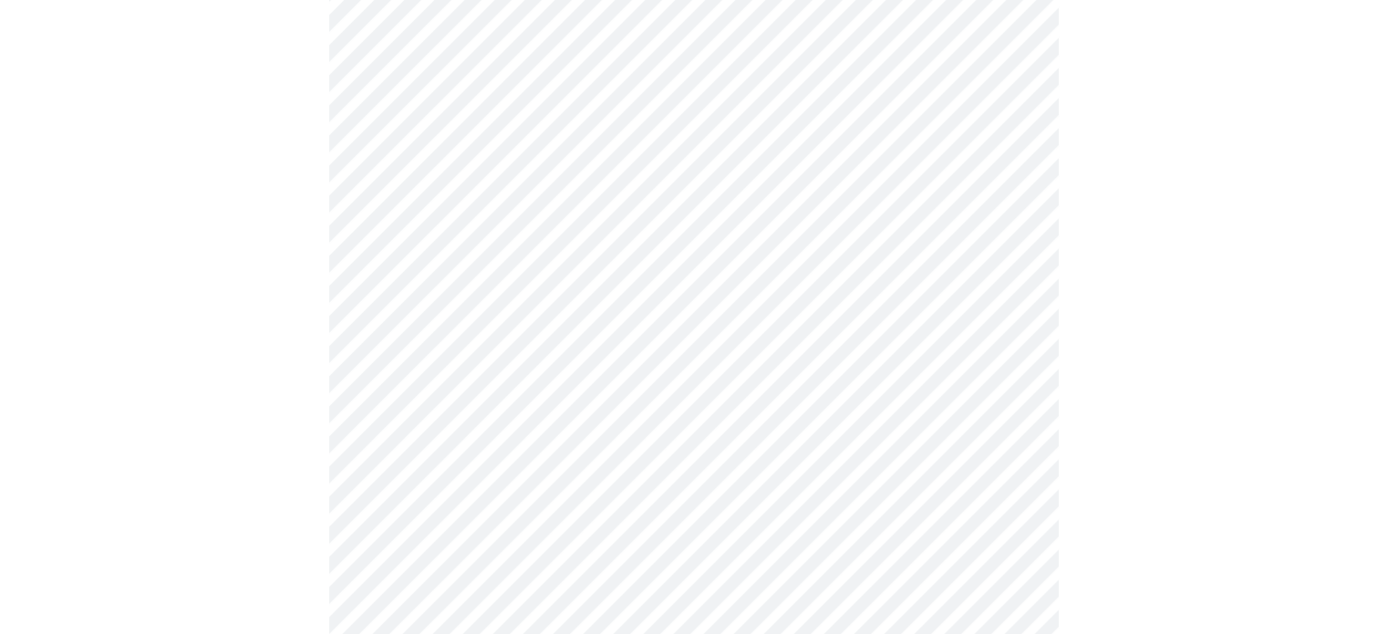
scroll to position [912, 0]
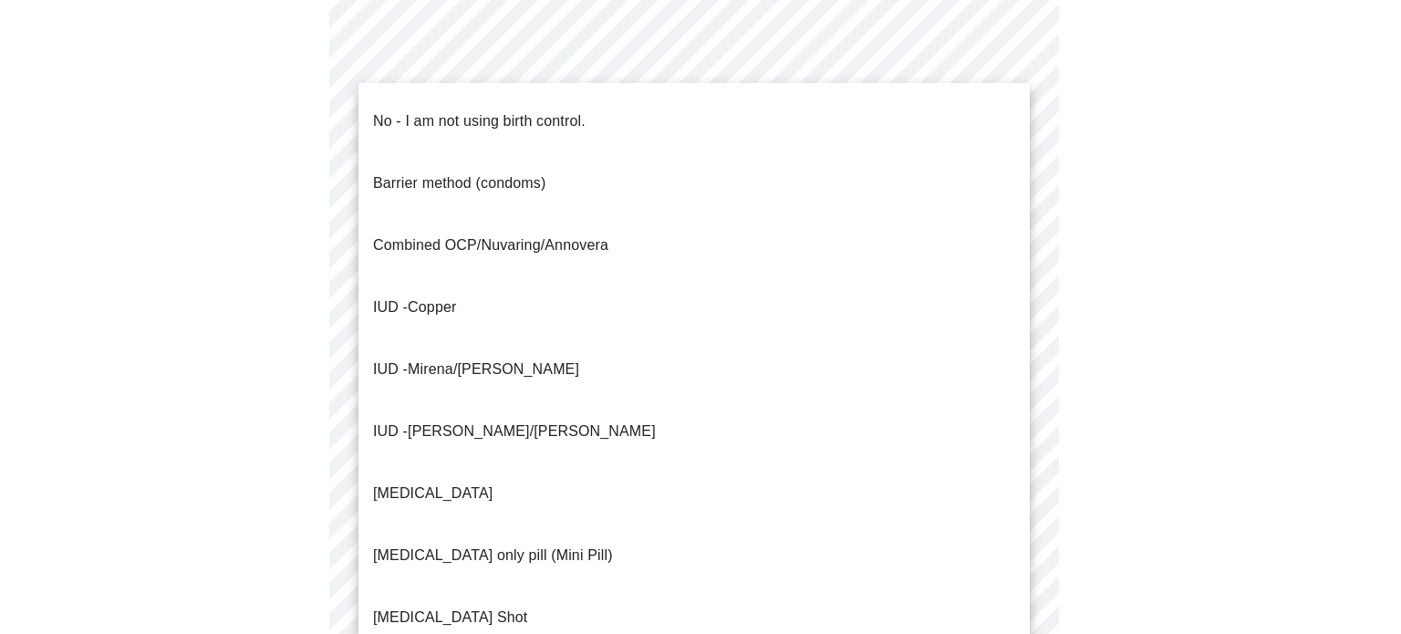
click at [522, 110] on p "No - I am not using birth control." at bounding box center [479, 121] width 212 height 22
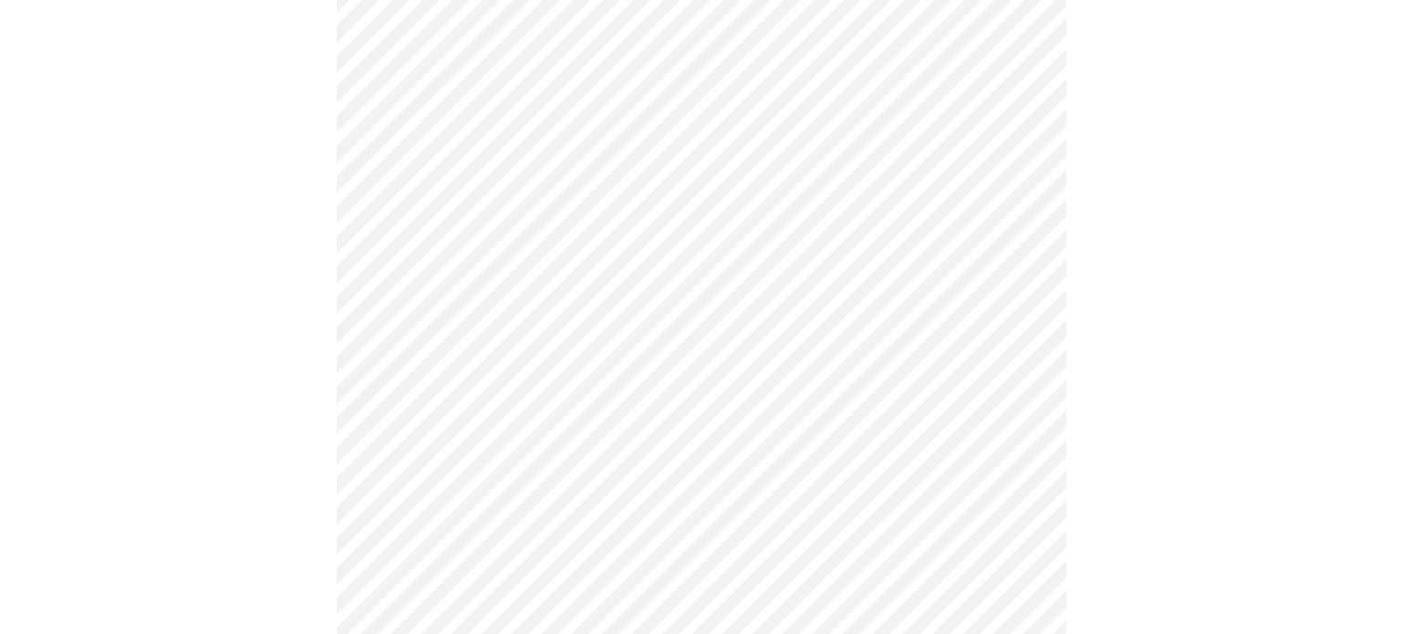
scroll to position [1142, 0]
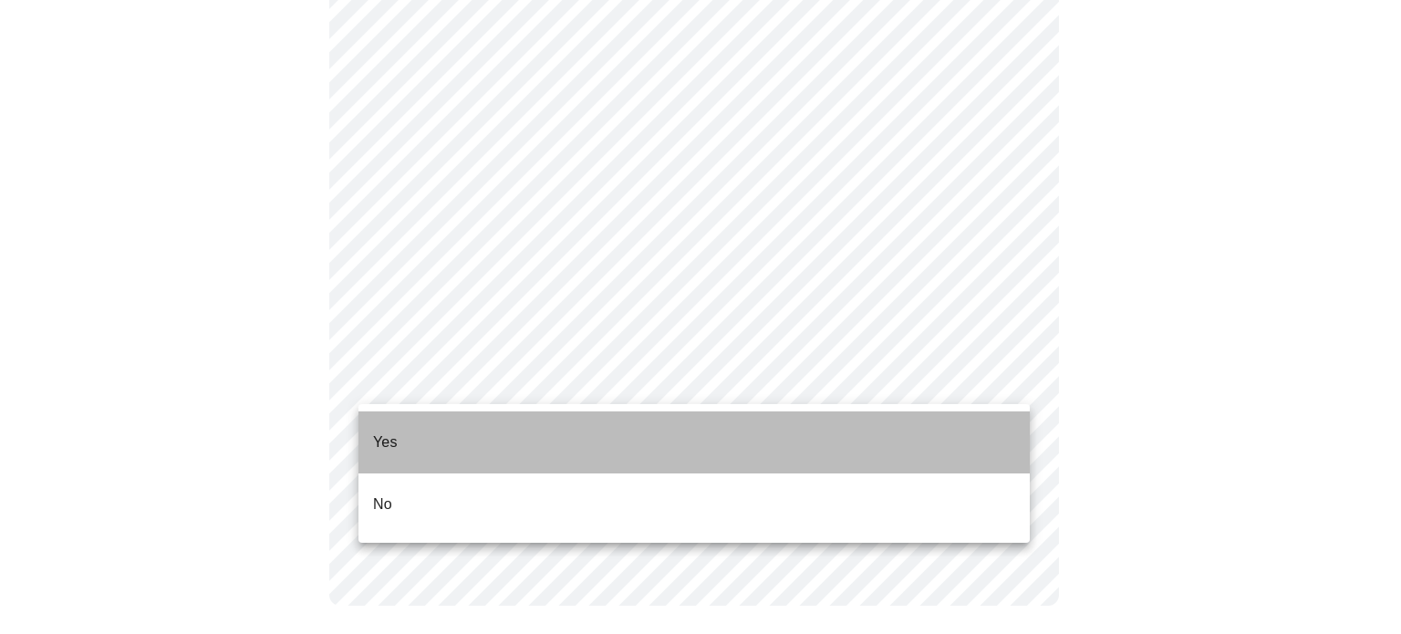
click at [398, 433] on li "Yes" at bounding box center [693, 442] width 671 height 62
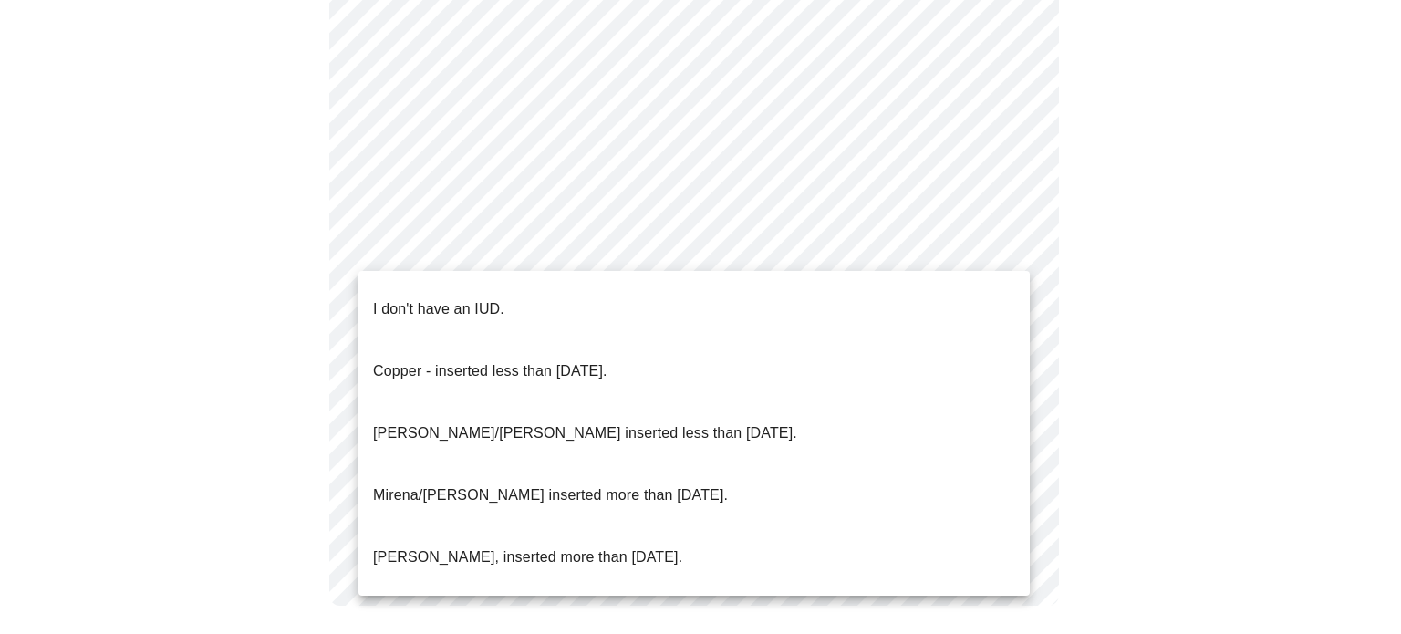
click at [564, 302] on li "I don't have an IUD." at bounding box center [693, 309] width 671 height 62
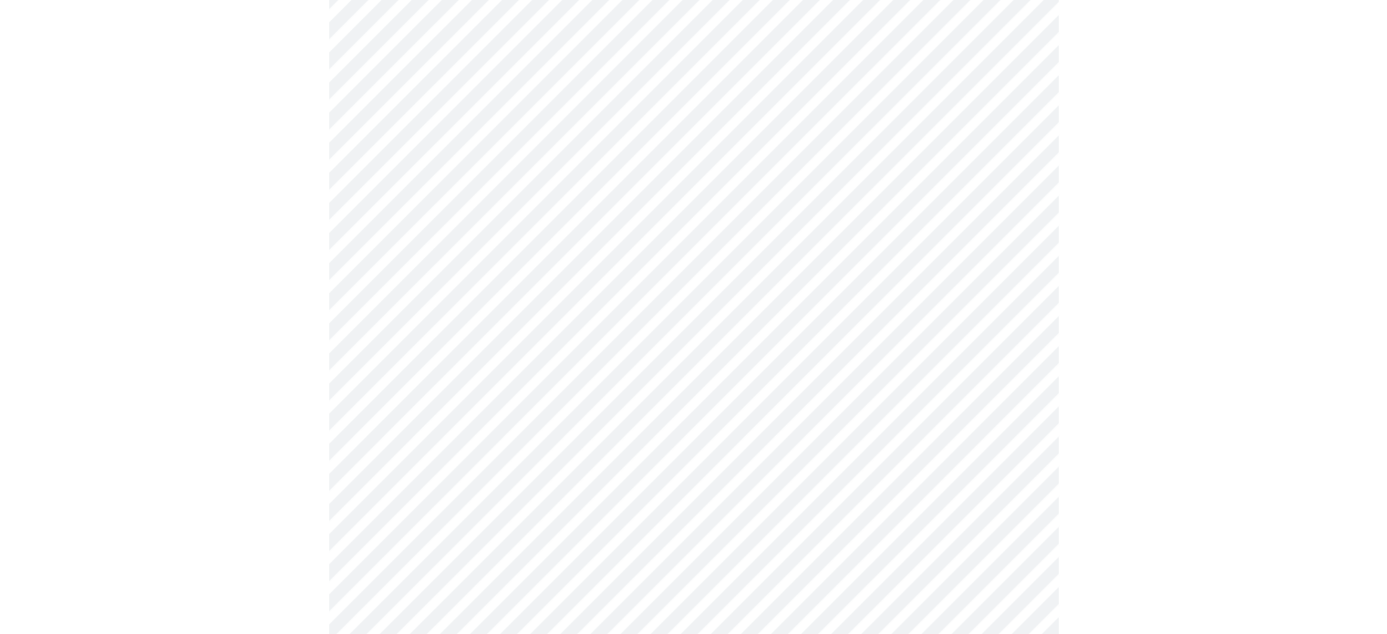
scroll to position [4650, 0]
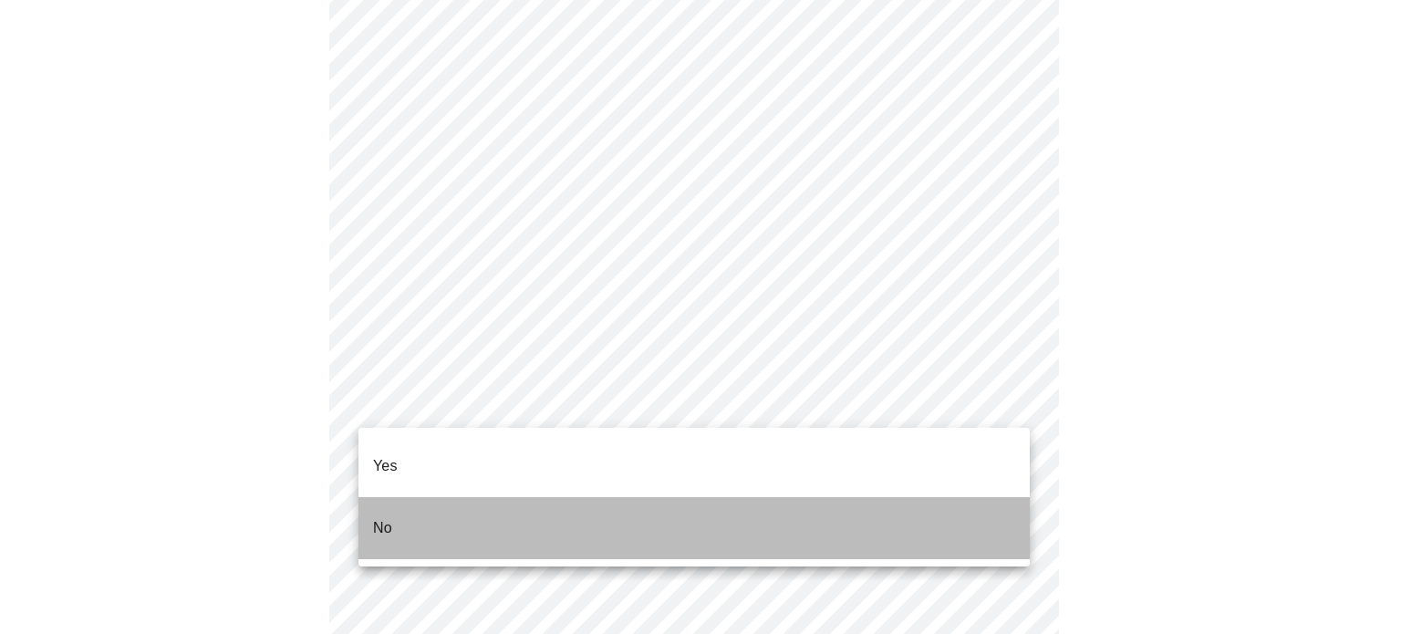
click at [414, 506] on li "No" at bounding box center [693, 528] width 671 height 62
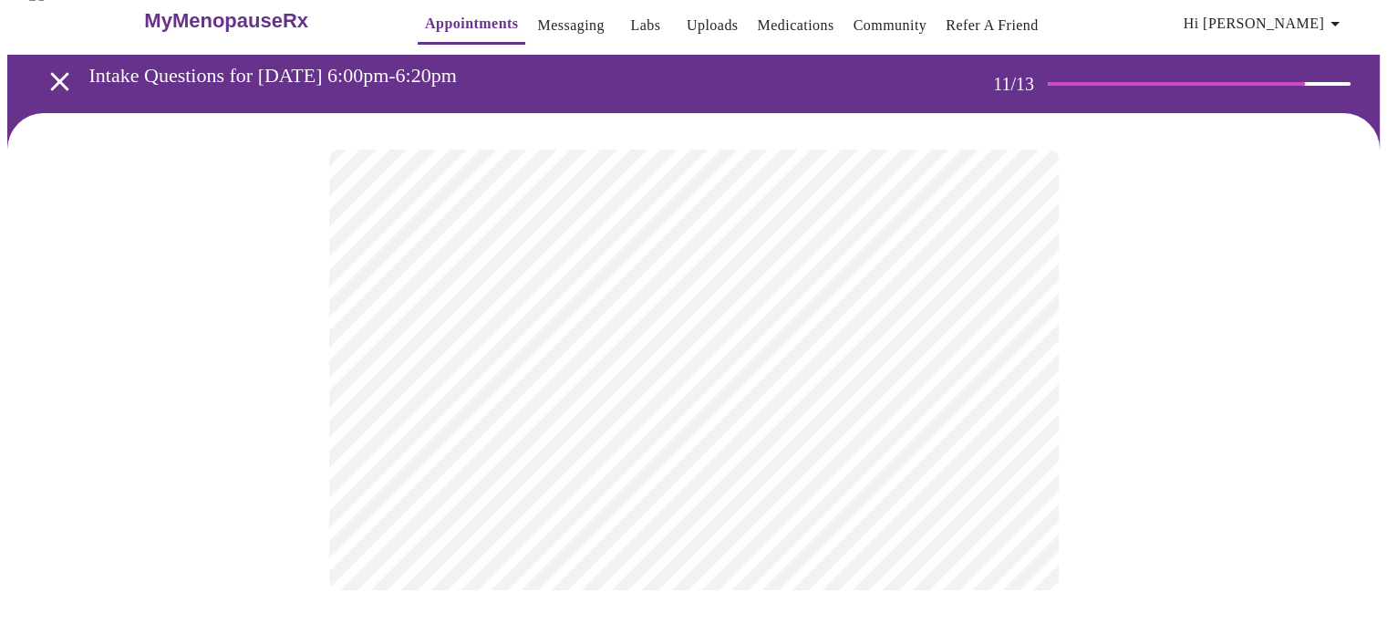
scroll to position [0, 0]
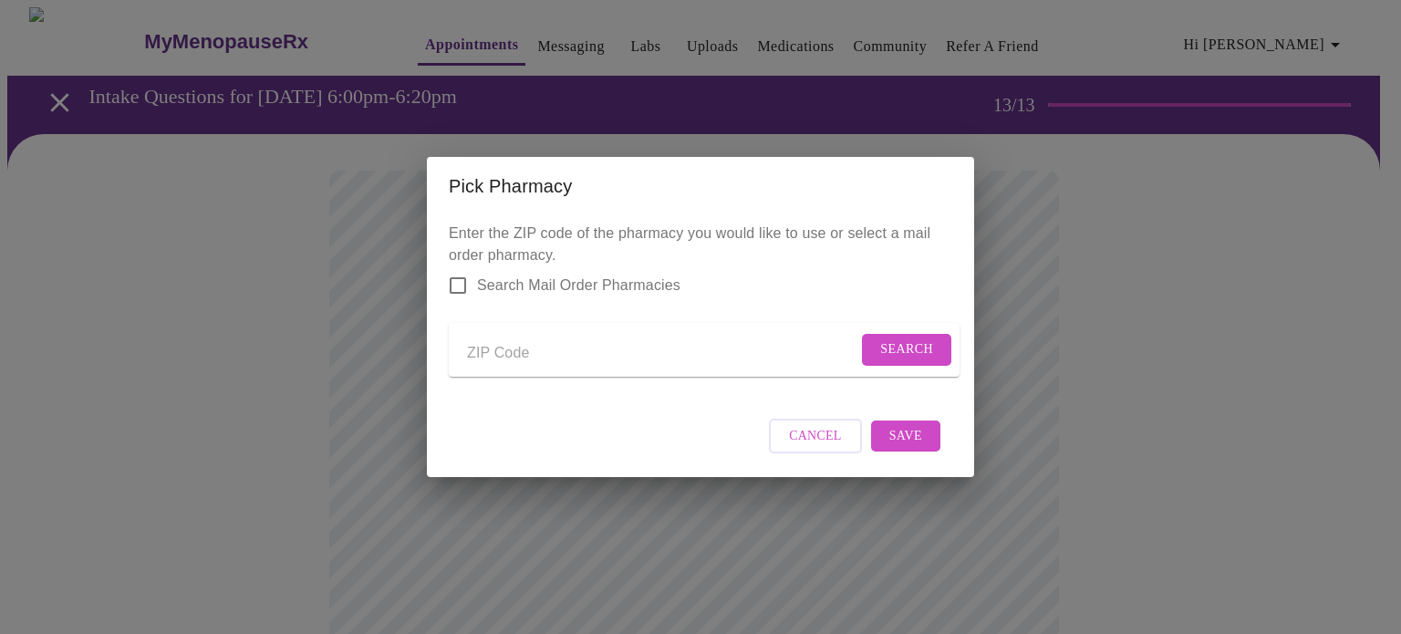
click at [815, 444] on span "Cancel" at bounding box center [815, 436] width 53 height 23
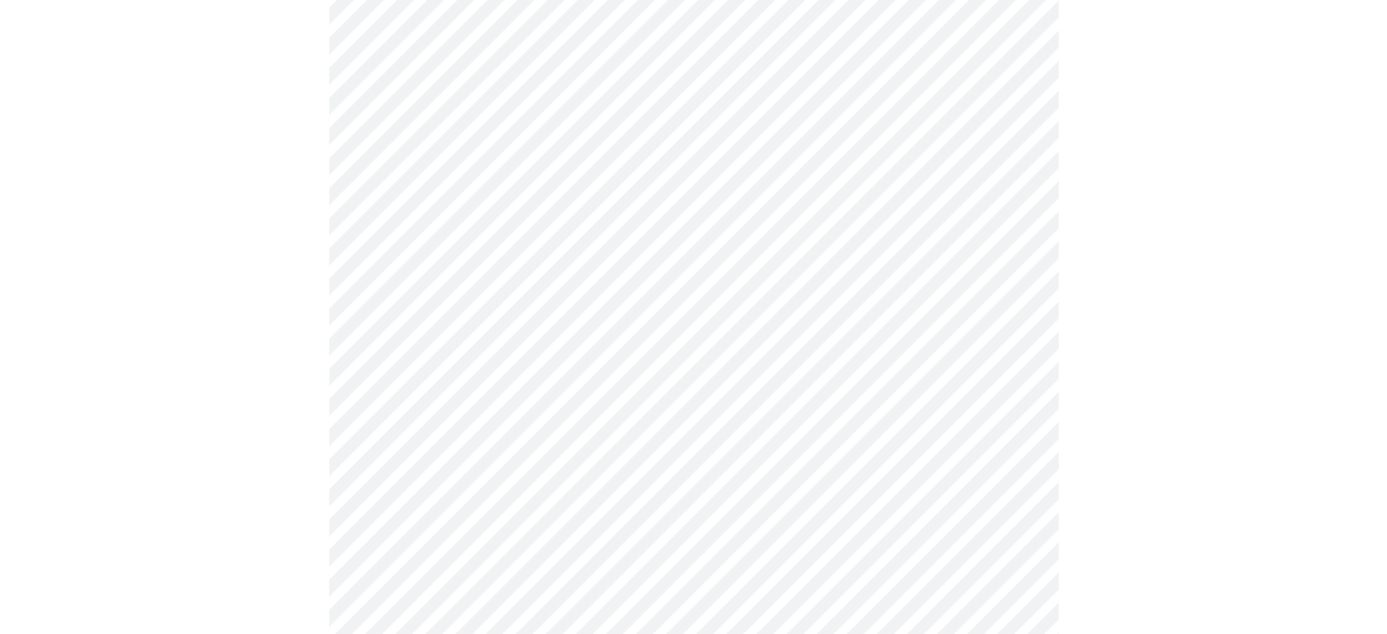
scroll to position [821, 0]
